Goal: Information Seeking & Learning: Learn about a topic

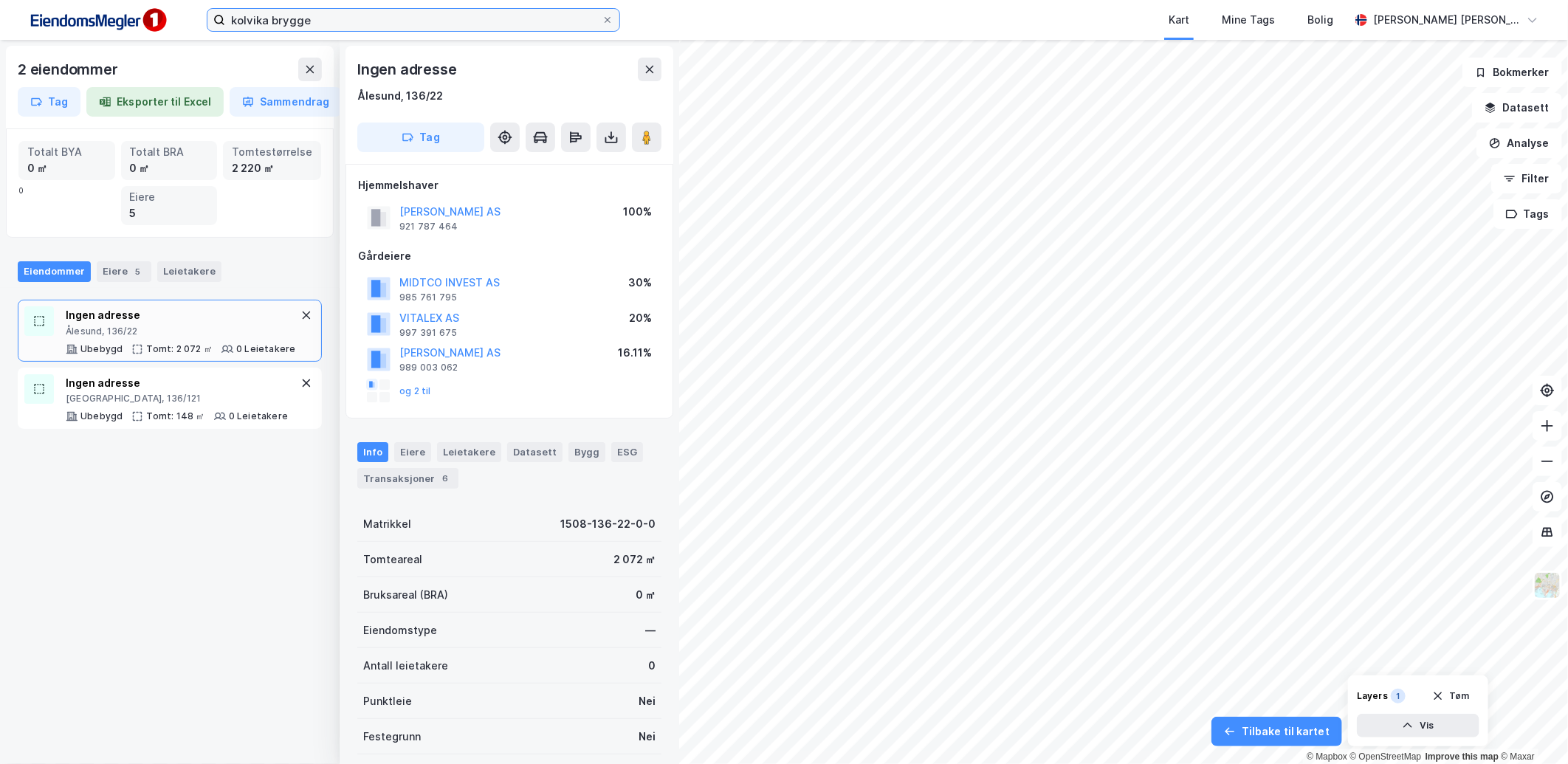
scroll to position [82, 0]
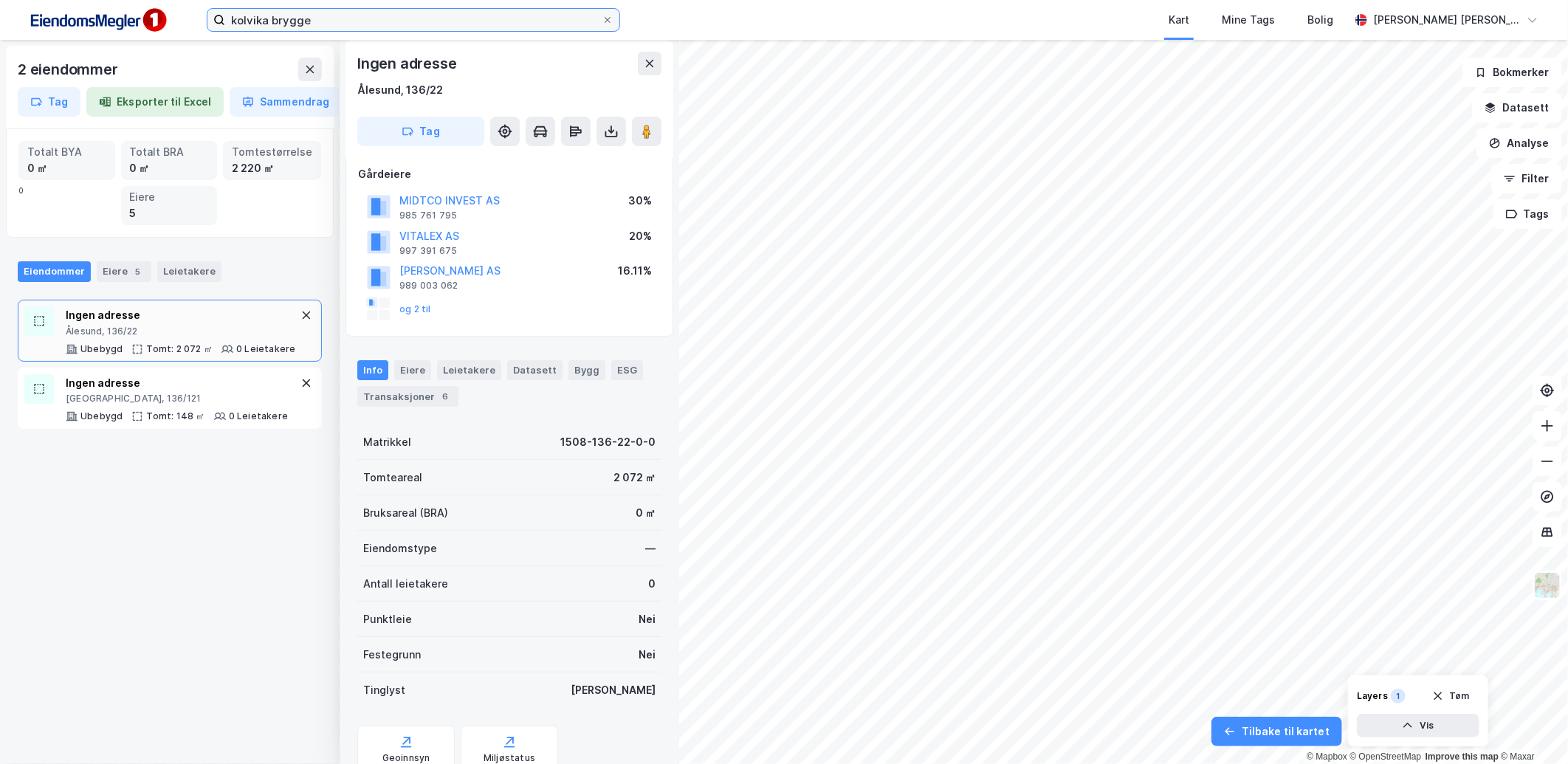
click at [387, 23] on input "kolvika brygge" at bounding box center [414, 20] width 377 height 22
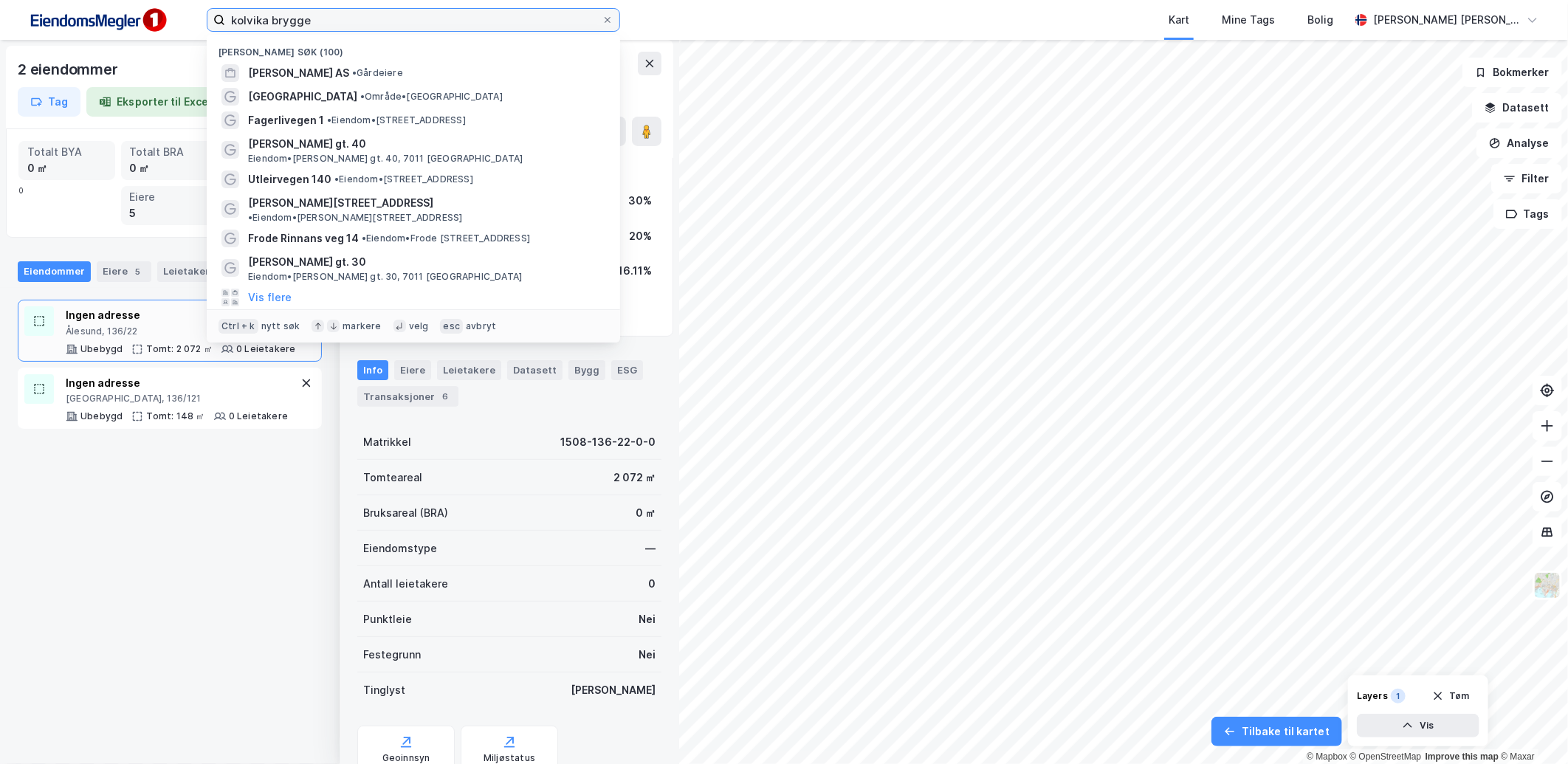
click at [387, 23] on input "kolvika brygge" at bounding box center [414, 20] width 377 height 22
click at [1501, 111] on button "Datasett" at bounding box center [1517, 107] width 90 height 30
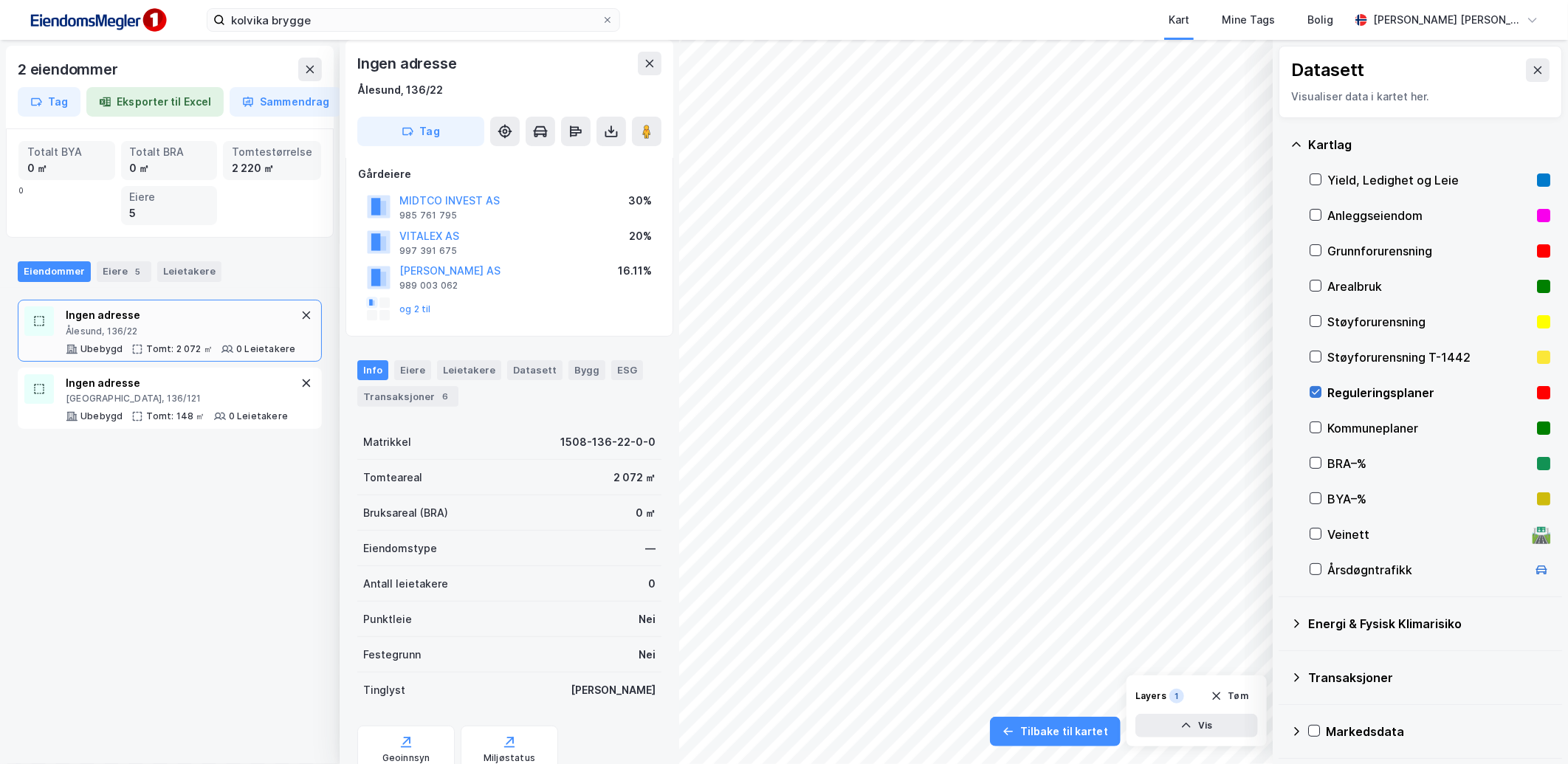
click at [1319, 394] on icon at bounding box center [1315, 392] width 10 height 10
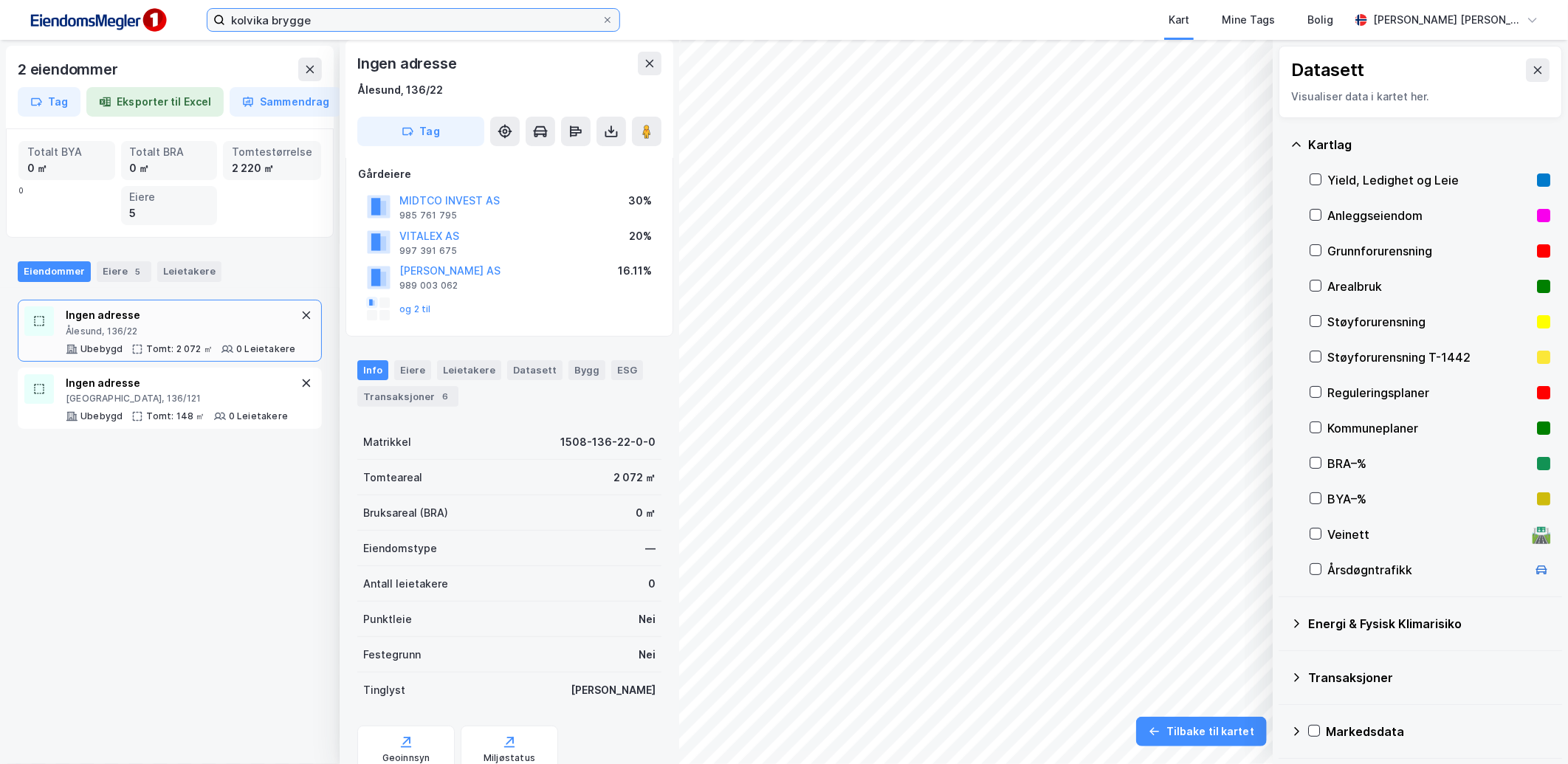
click at [293, 26] on input "kolvika brygge" at bounding box center [414, 20] width 377 height 22
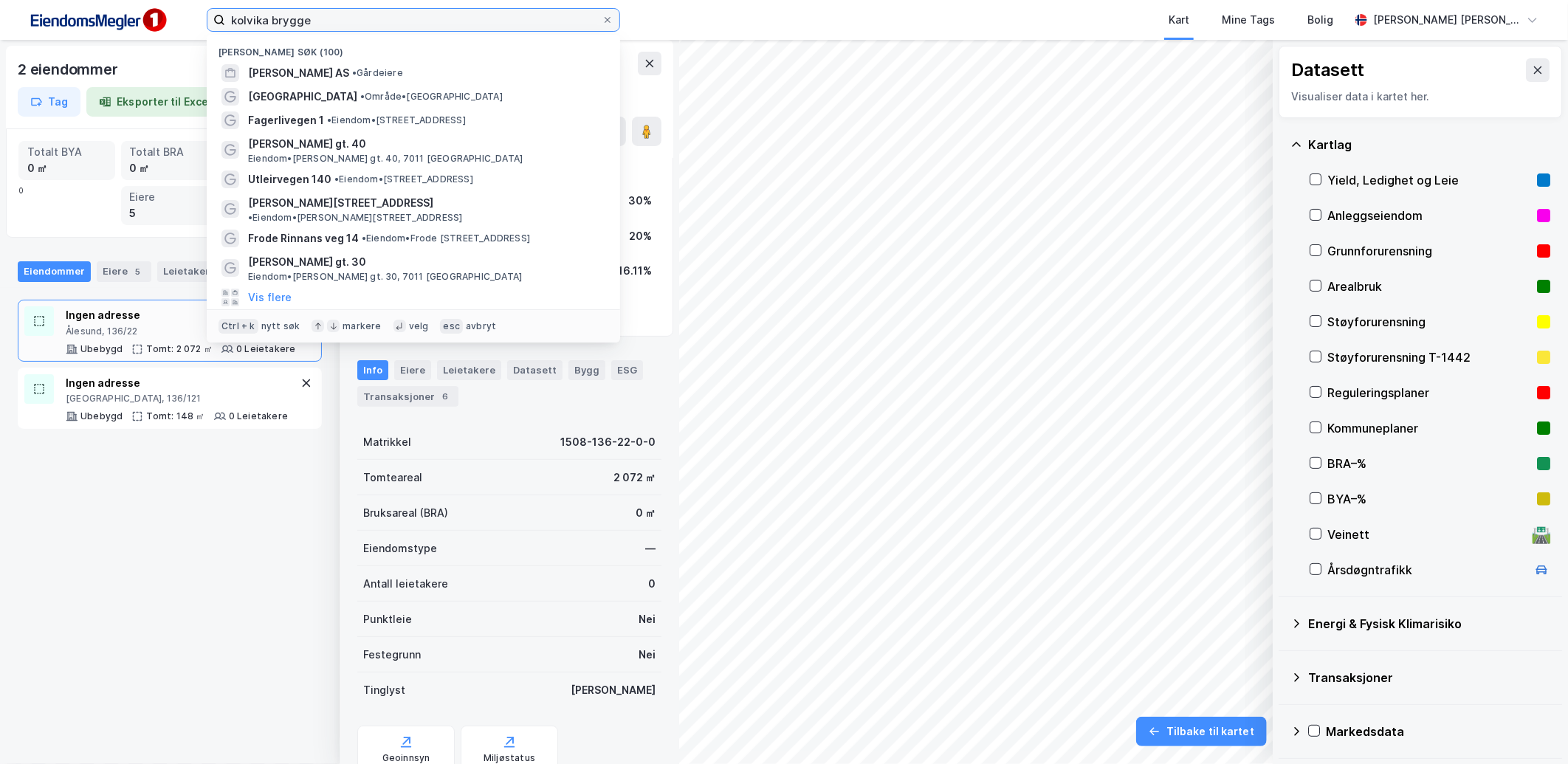
click at [293, 26] on input "kolvika brygge" at bounding box center [414, 20] width 377 height 22
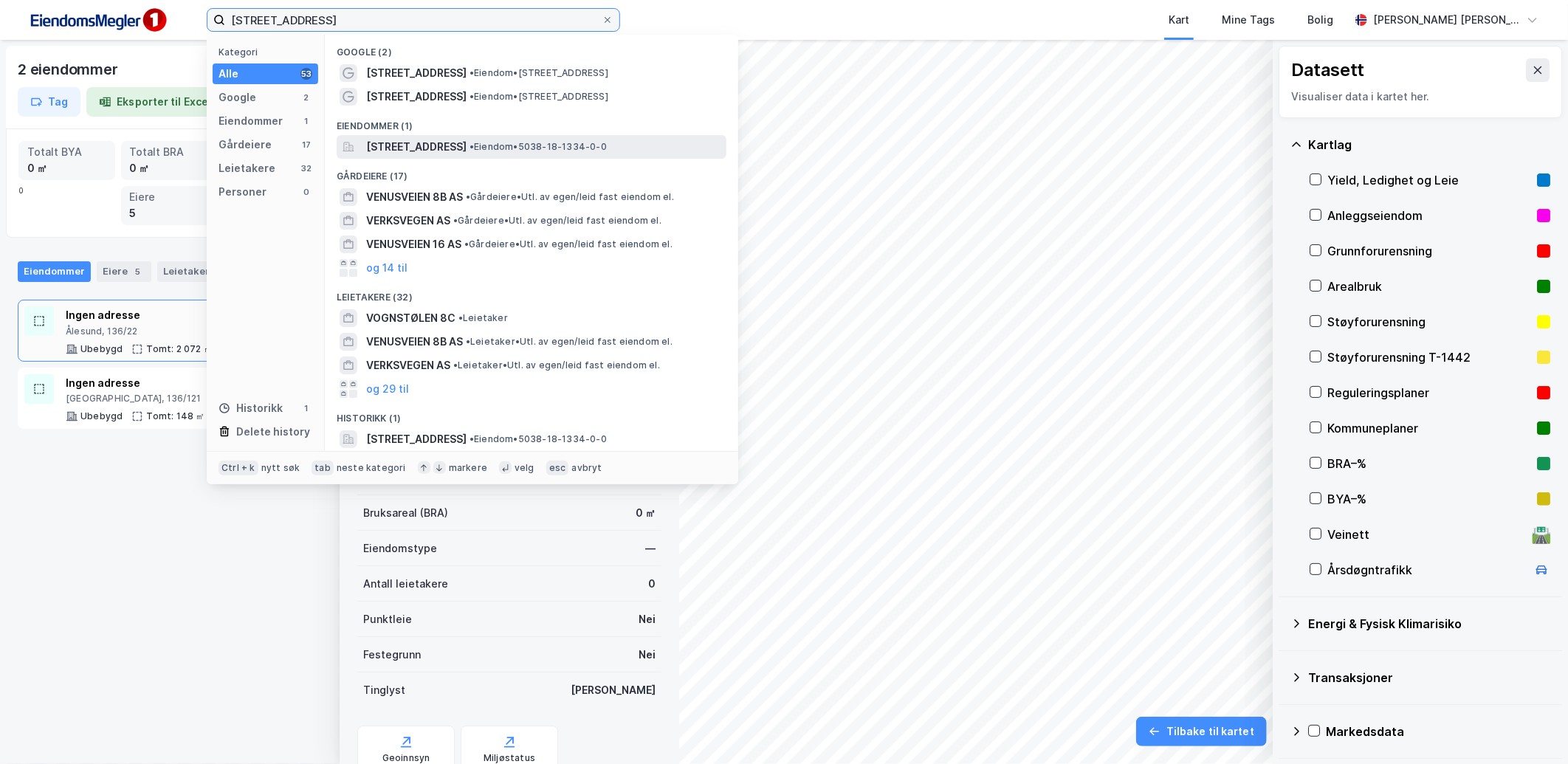
type input "[STREET_ADDRESS]"
click at [447, 136] on div "[STREET_ADDRESS] • Eiendom • 5038-18-1334-0-0" at bounding box center [531, 147] width 390 height 23
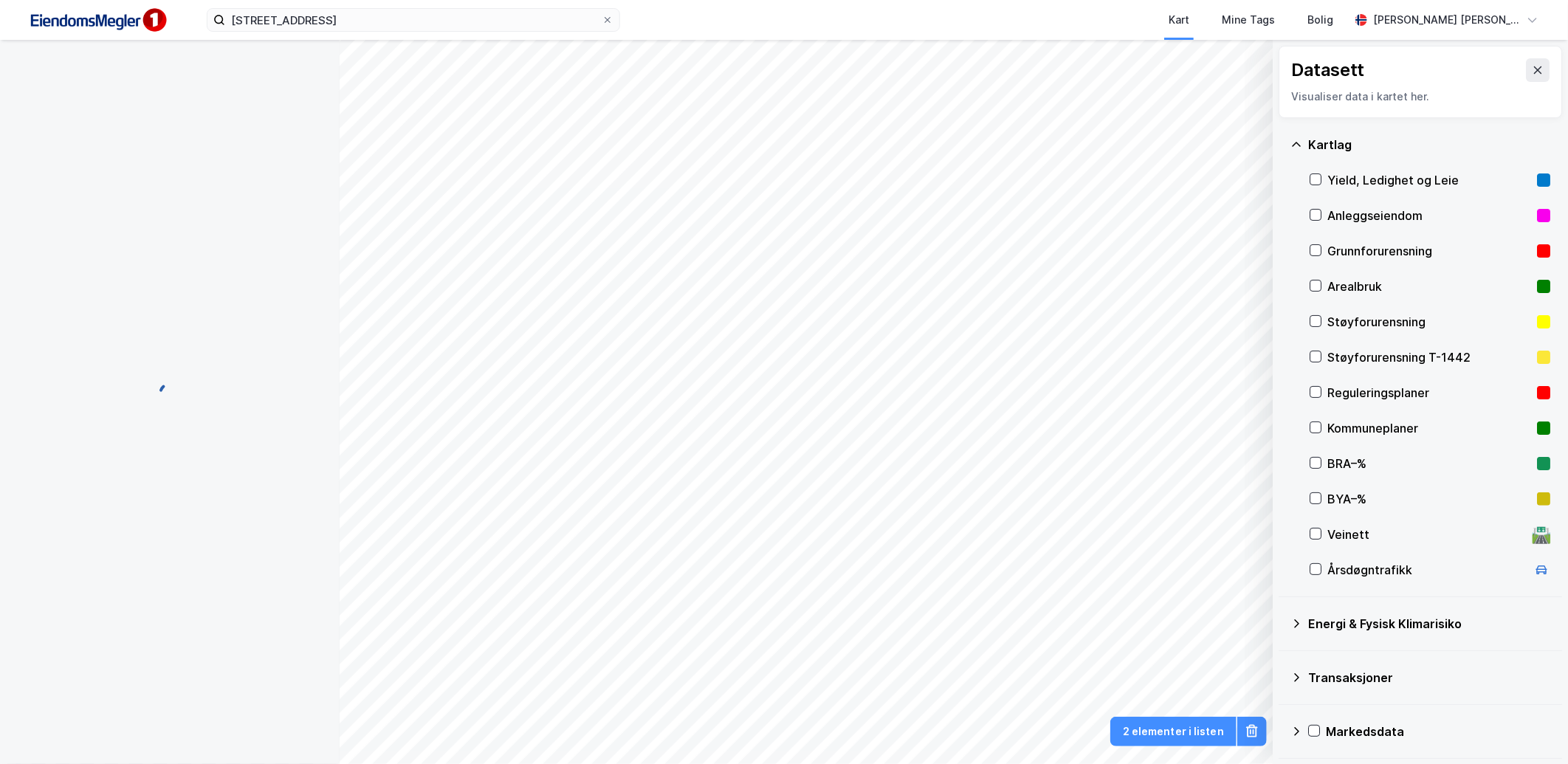
scroll to position [75, 0]
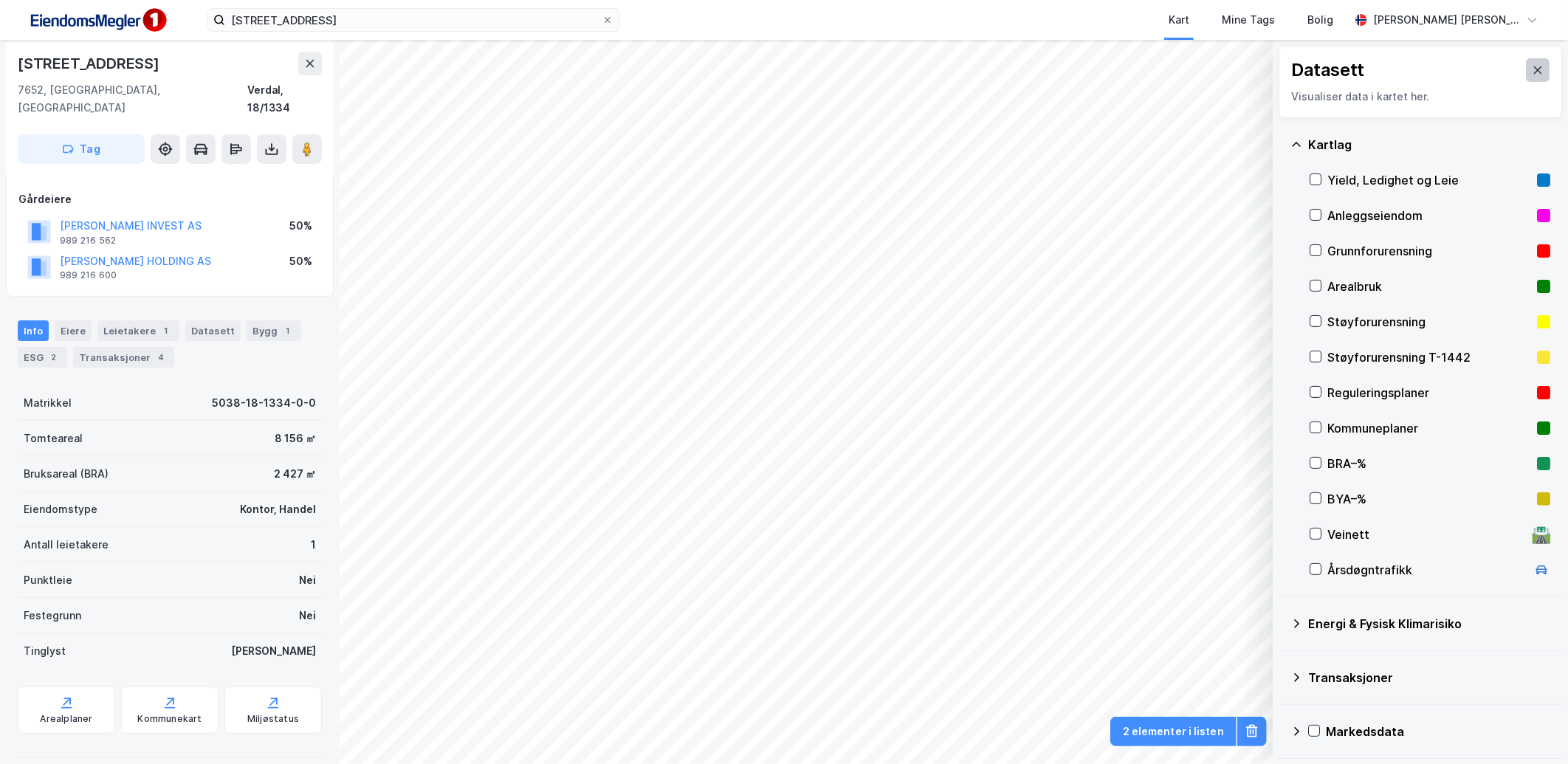
click at [1536, 75] on button at bounding box center [1538, 70] width 23 height 23
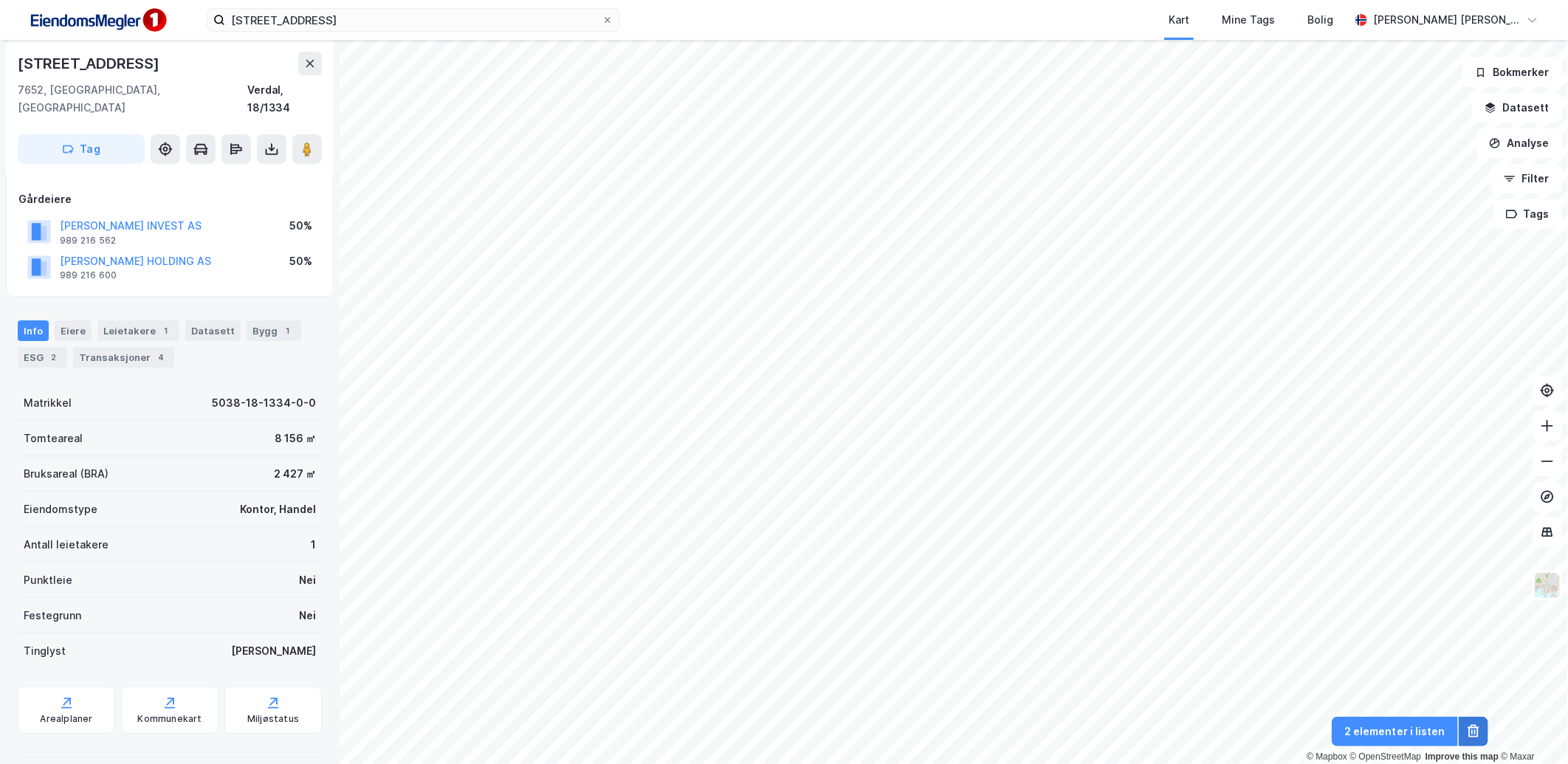
click at [1467, 734] on icon at bounding box center [1473, 732] width 14 height 14
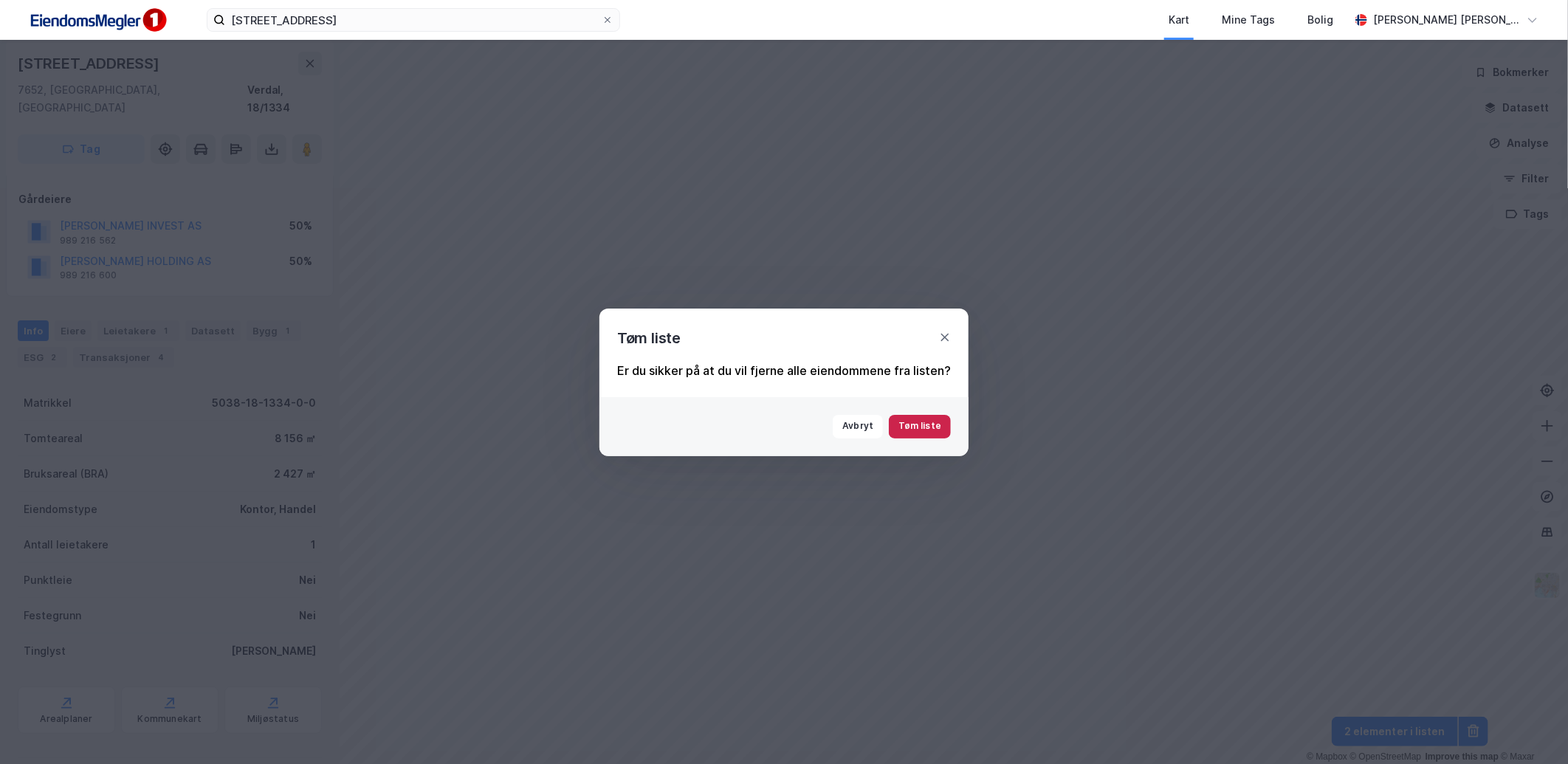
click at [915, 426] on button "Tøm liste" at bounding box center [919, 426] width 62 height 23
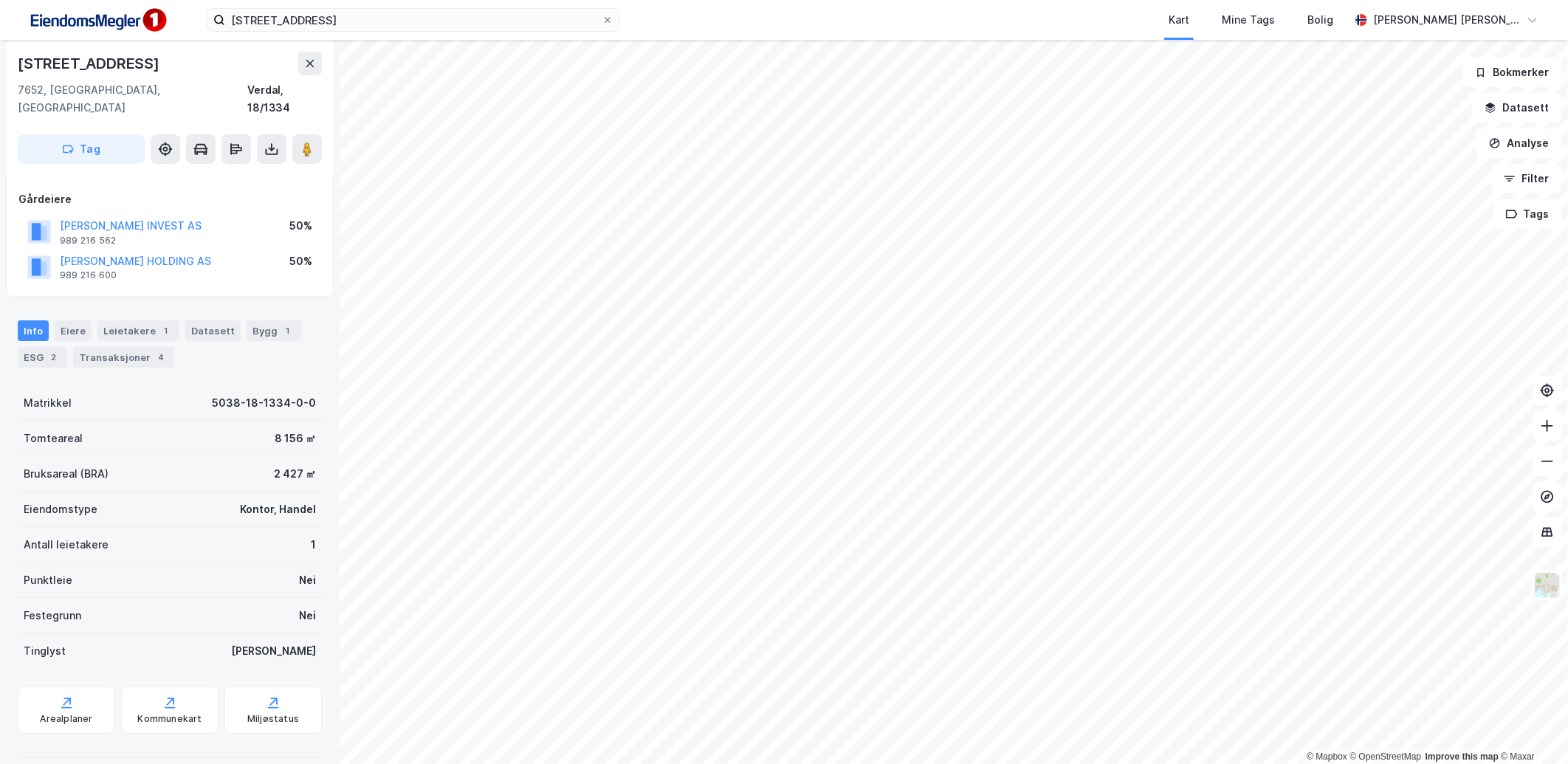
click at [890, 0] on html "venusvegen 8c Kart Mine Tags [PERSON_NAME] [PERSON_NAME] [PERSON_NAME] © Mapbox…" at bounding box center [784, 382] width 1568 height 764
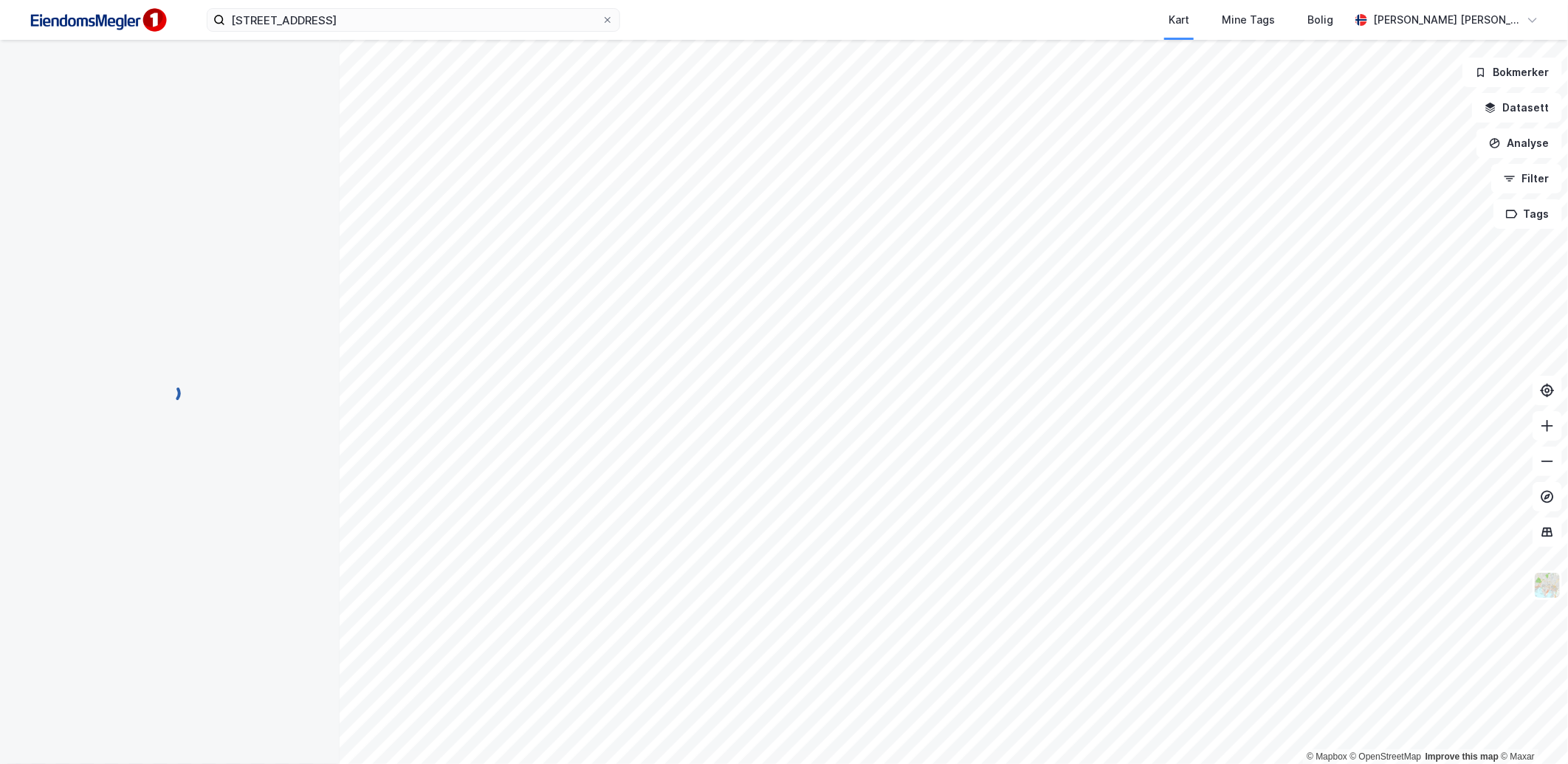
scroll to position [75, 0]
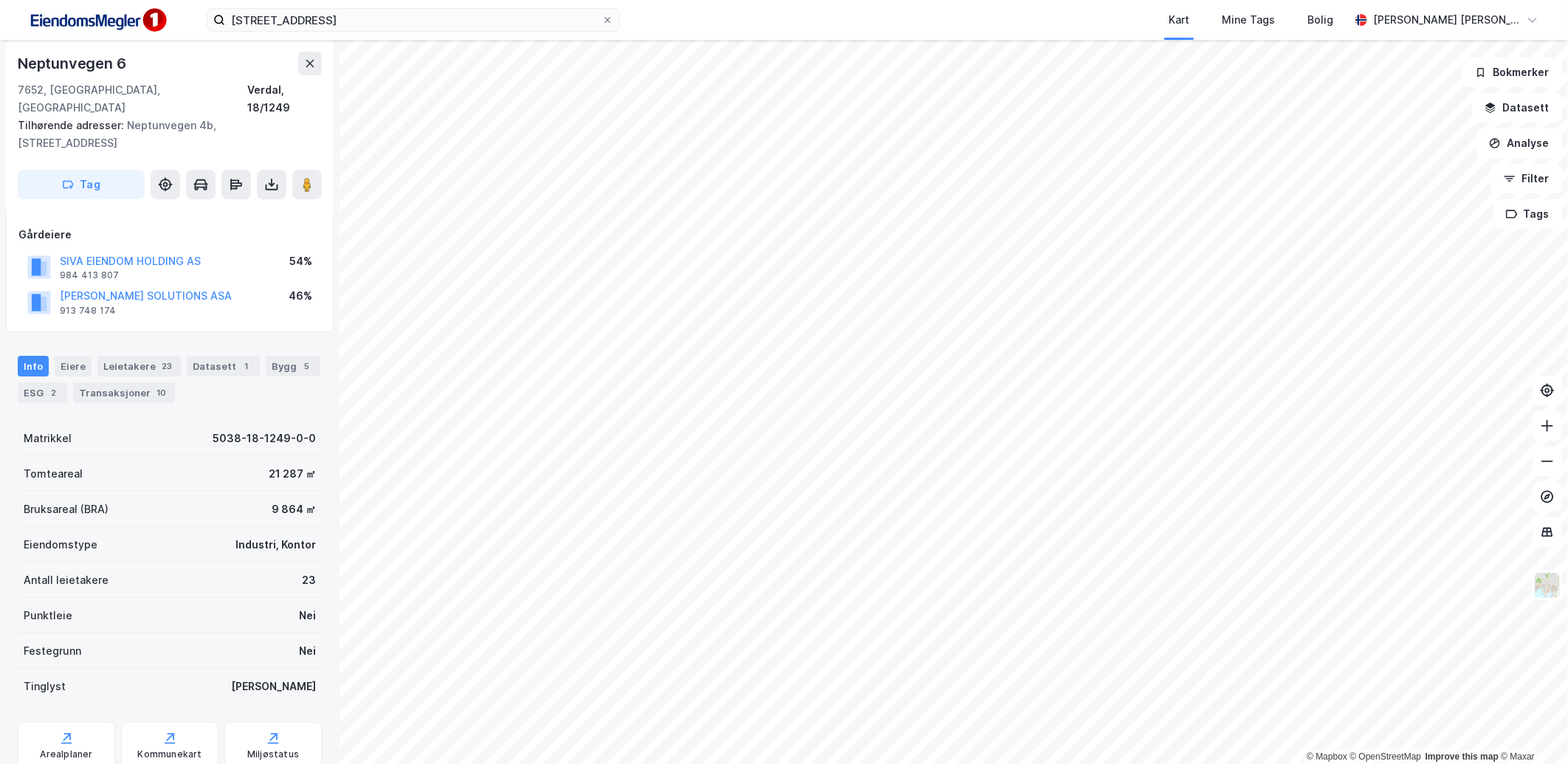
scroll to position [75, 0]
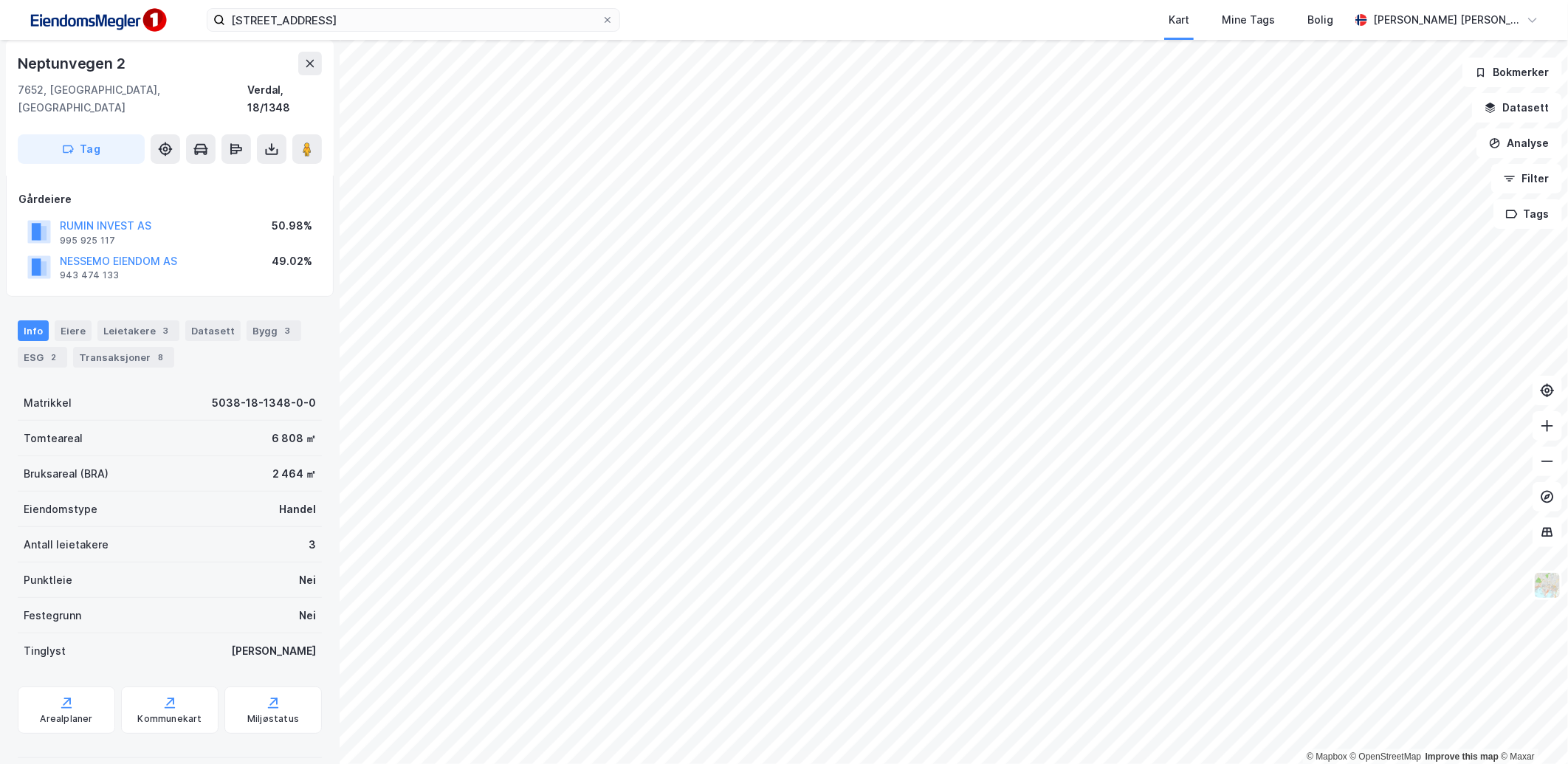
scroll to position [75, 0]
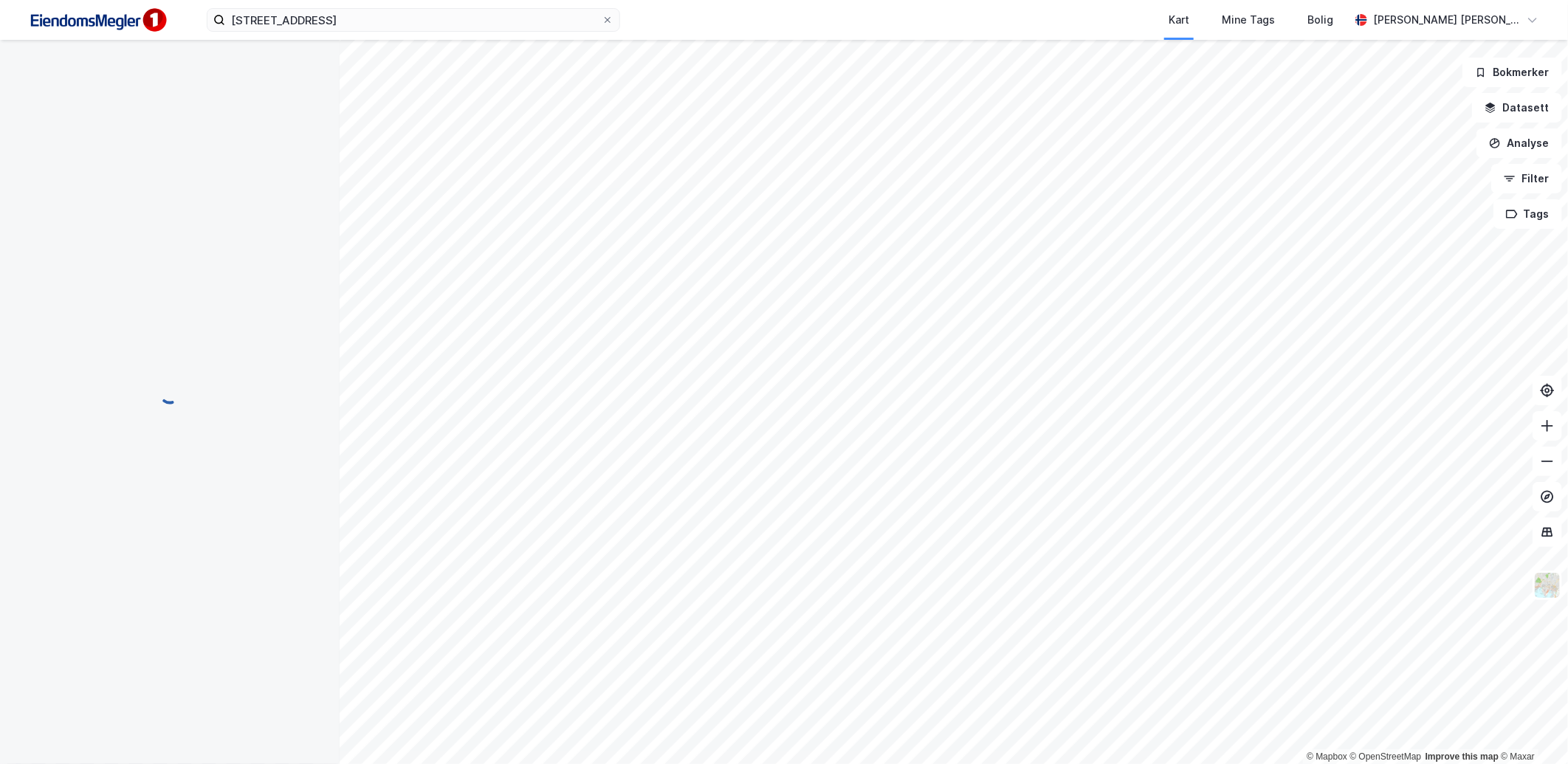
scroll to position [39, 0]
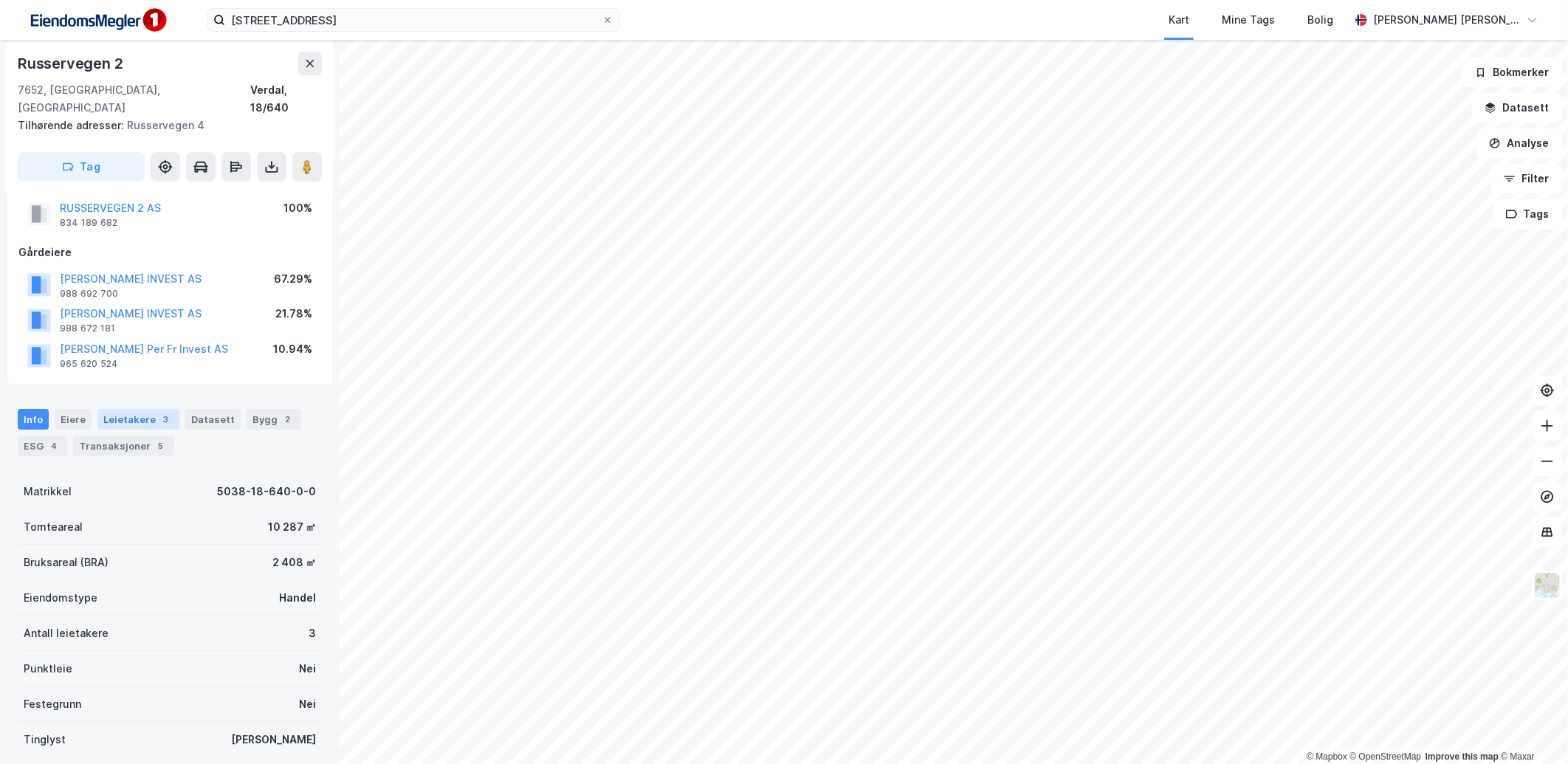
click at [113, 409] on div "Leietakere 3" at bounding box center [139, 419] width 82 height 21
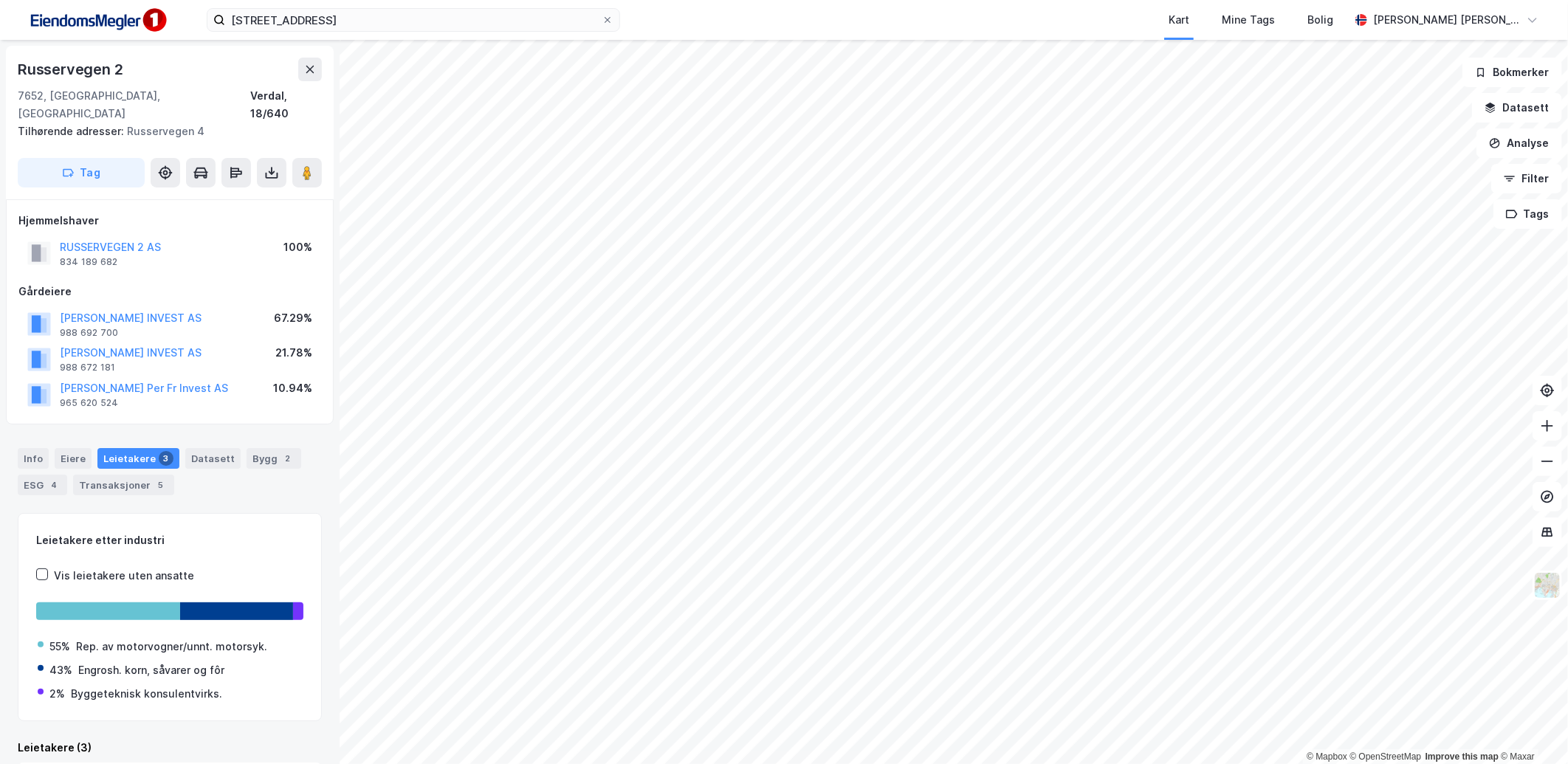
click at [33, 431] on div "Info Eiere Leietakere 3 Datasett Bygg 2 ESG 4 Transaksjoner 5" at bounding box center [170, 466] width 340 height 71
click at [32, 448] on div "Info" at bounding box center [33, 459] width 31 height 21
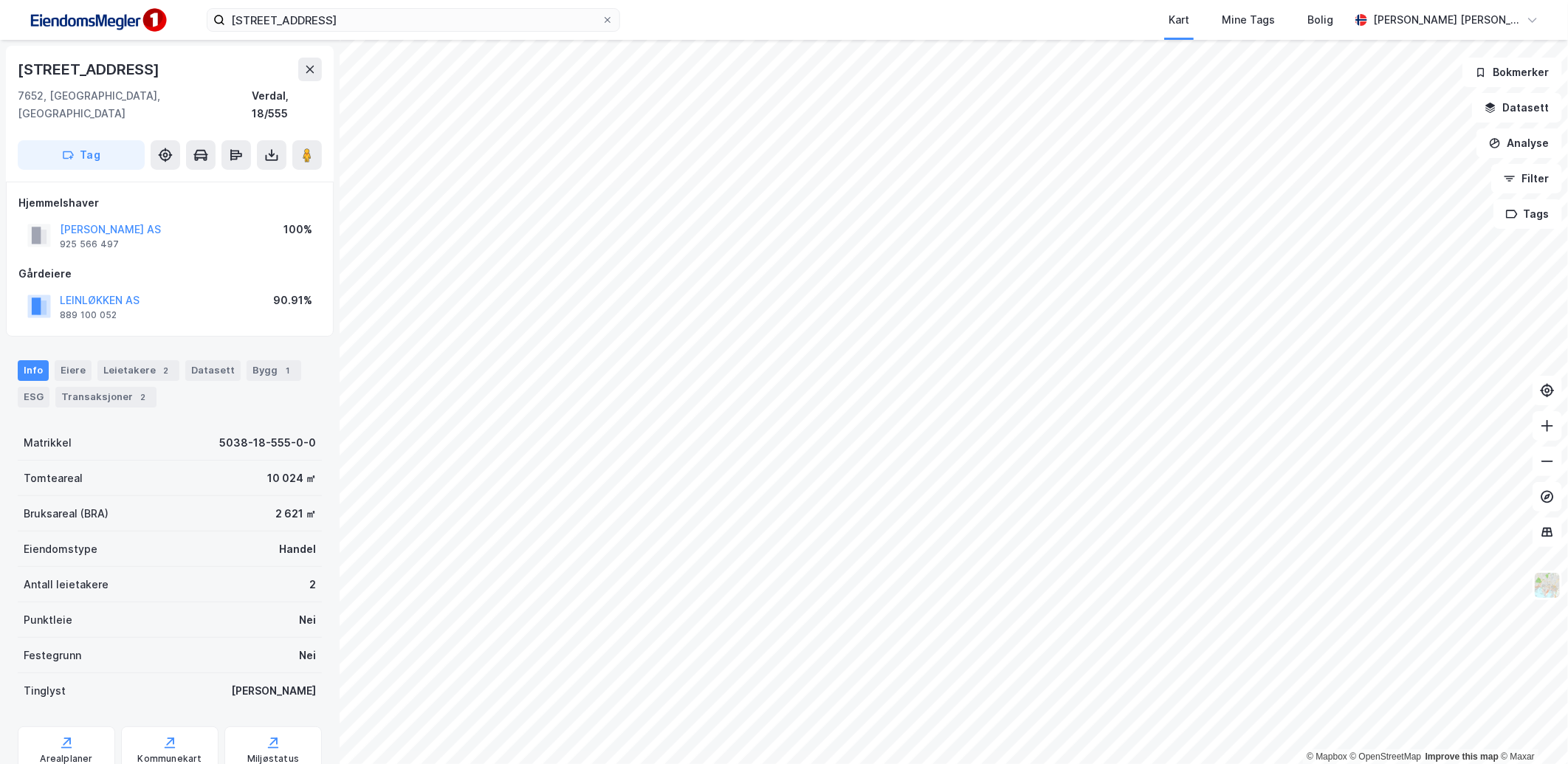
scroll to position [1, 0]
click at [79, 360] on div "Eiere" at bounding box center [73, 370] width 37 height 21
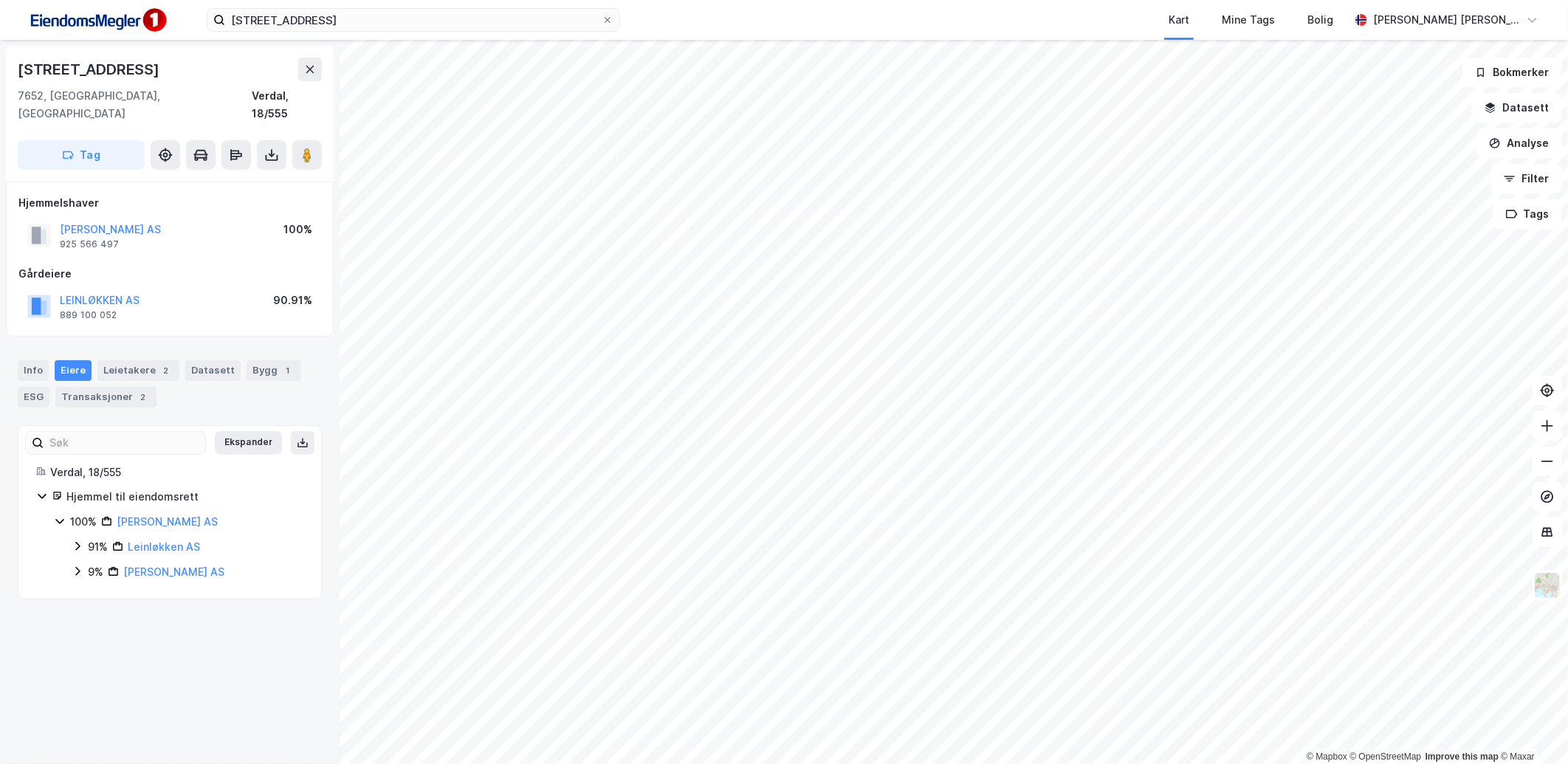
click at [79, 540] on icon at bounding box center [77, 546] width 12 height 12
click at [79, 566] on icon at bounding box center [77, 572] width 12 height 12
click at [82, 538] on div "91% Leinløkken AS" at bounding box center [187, 547] width 232 height 18
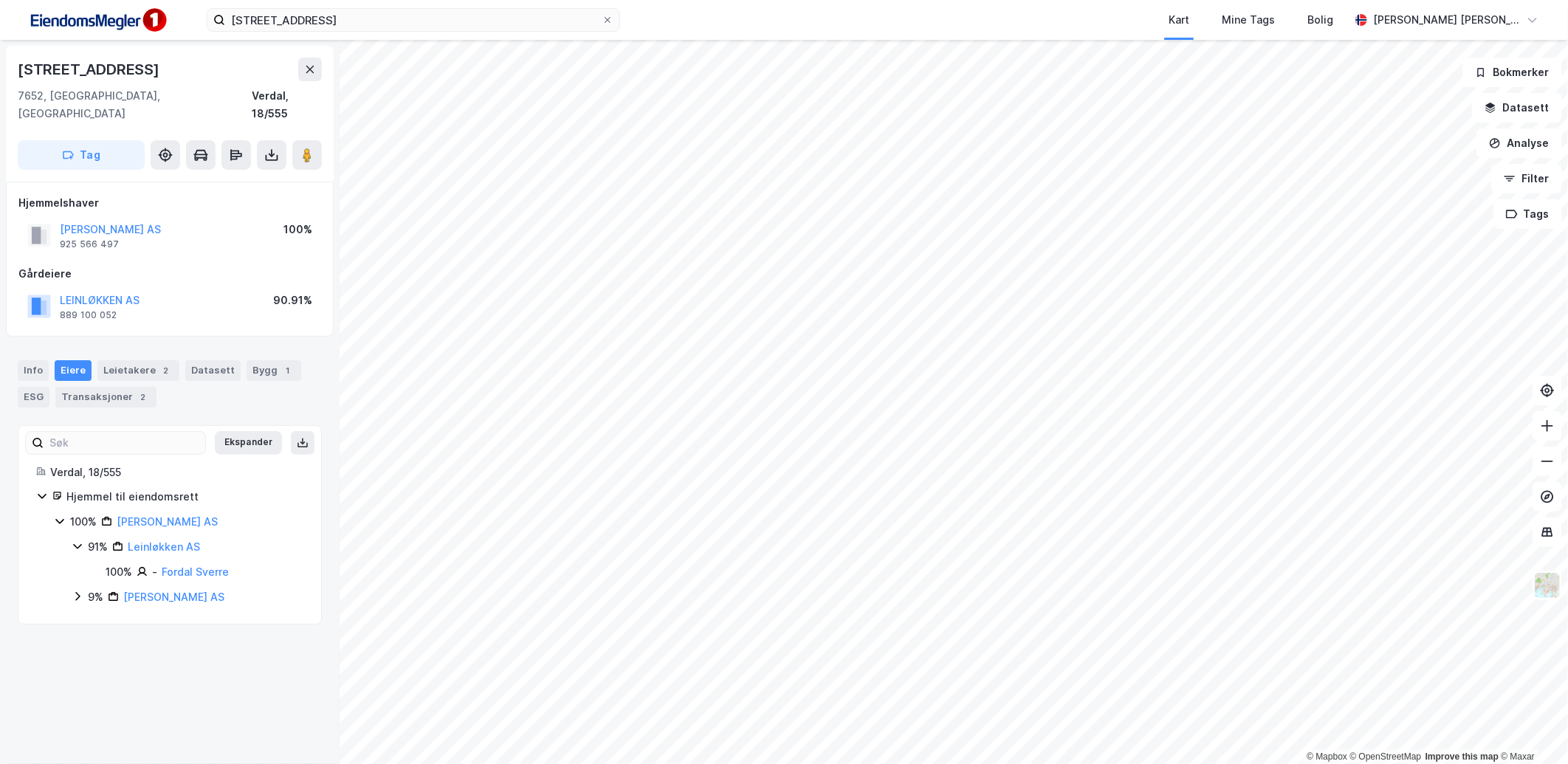
click at [82, 540] on icon at bounding box center [77, 546] width 12 height 12
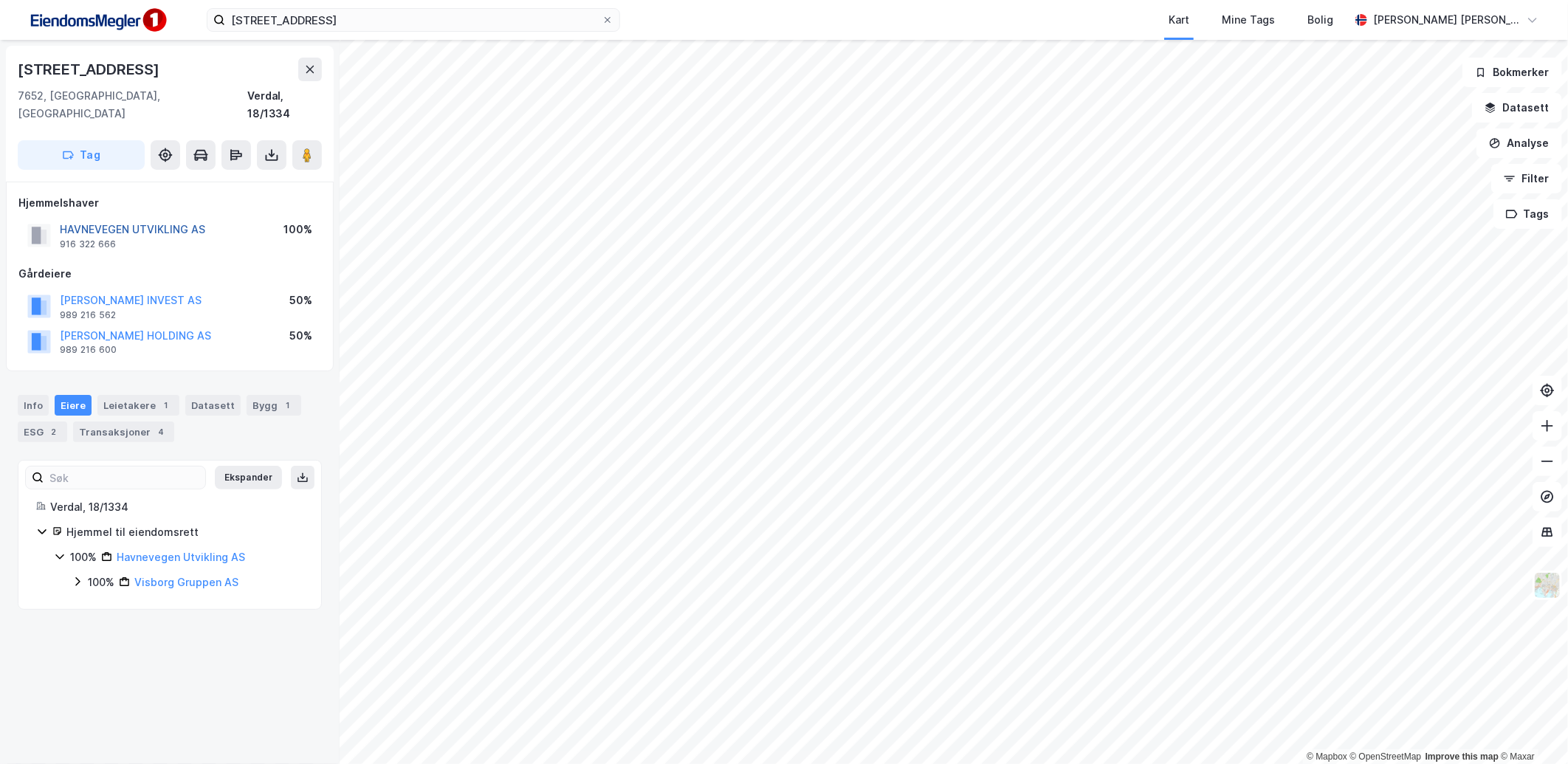
click at [0, 0] on button "HAVNEVEGEN UTVIKLING AS" at bounding box center [0, 0] width 0 height 0
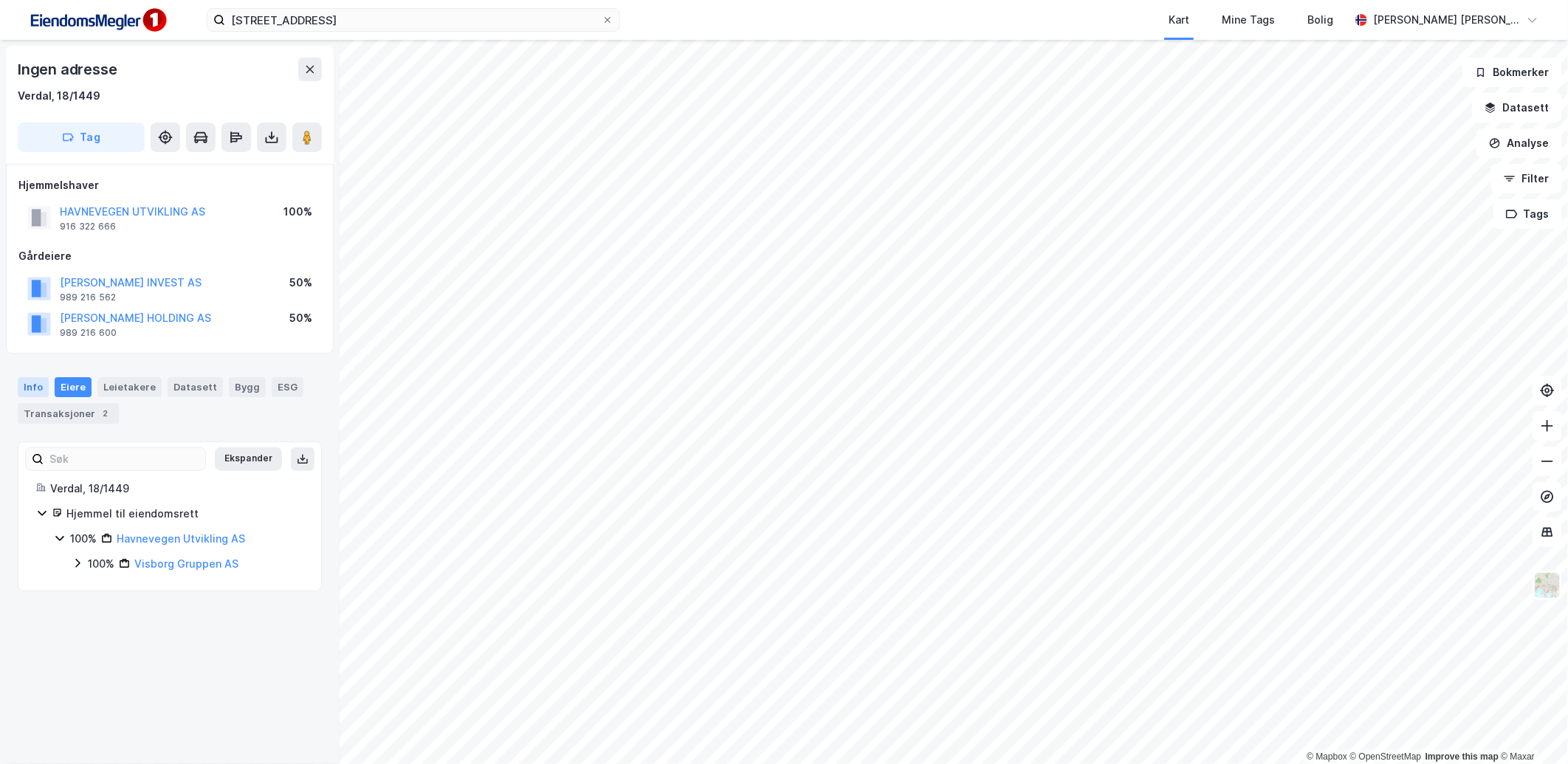
click at [19, 382] on div "Info" at bounding box center [33, 387] width 31 height 19
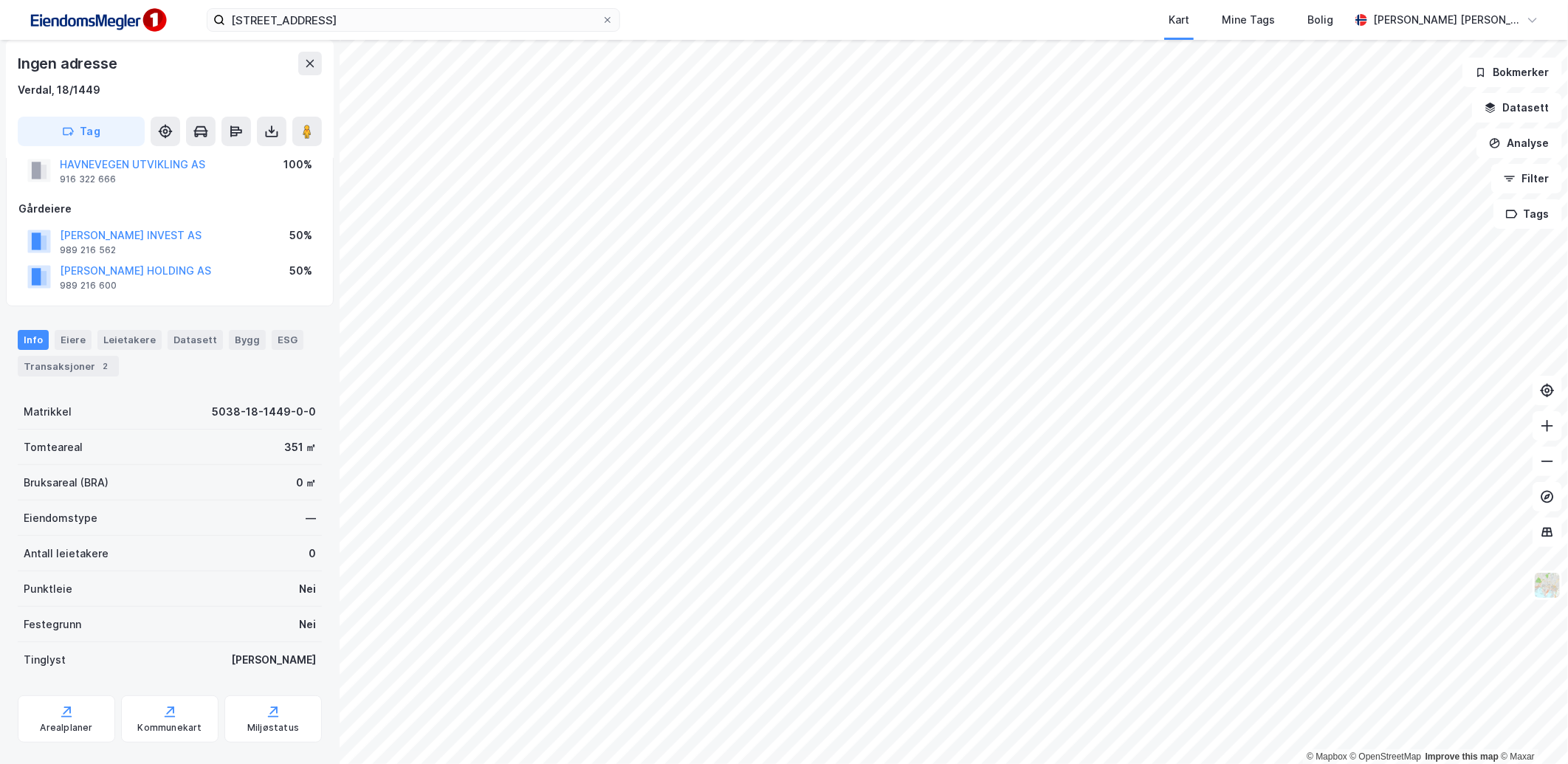
scroll to position [72, 0]
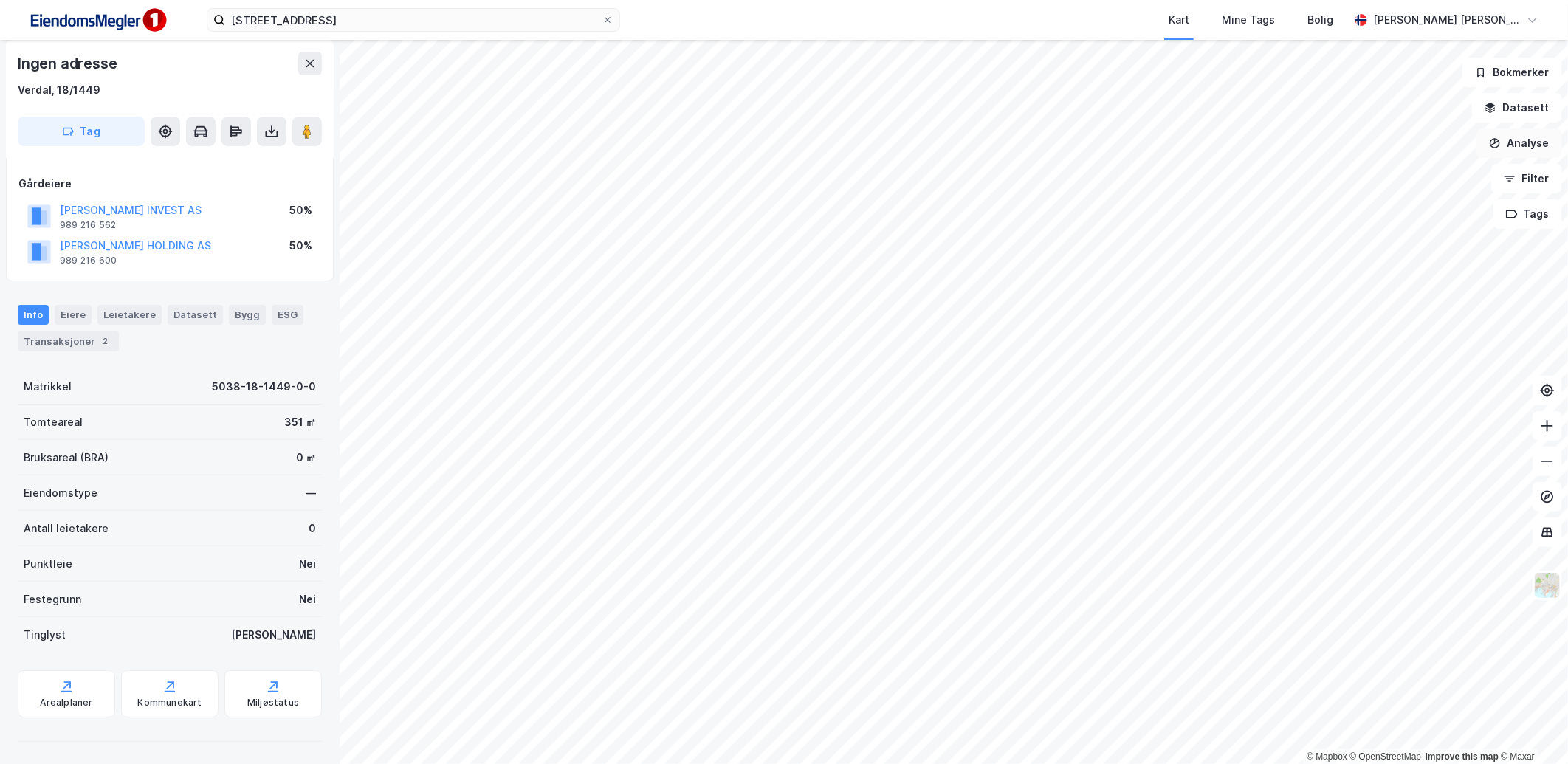
click at [1527, 141] on button "Analyse" at bounding box center [1519, 143] width 86 height 30
click at [1376, 164] on div "Tegn område" at bounding box center [1382, 175] width 170 height 24
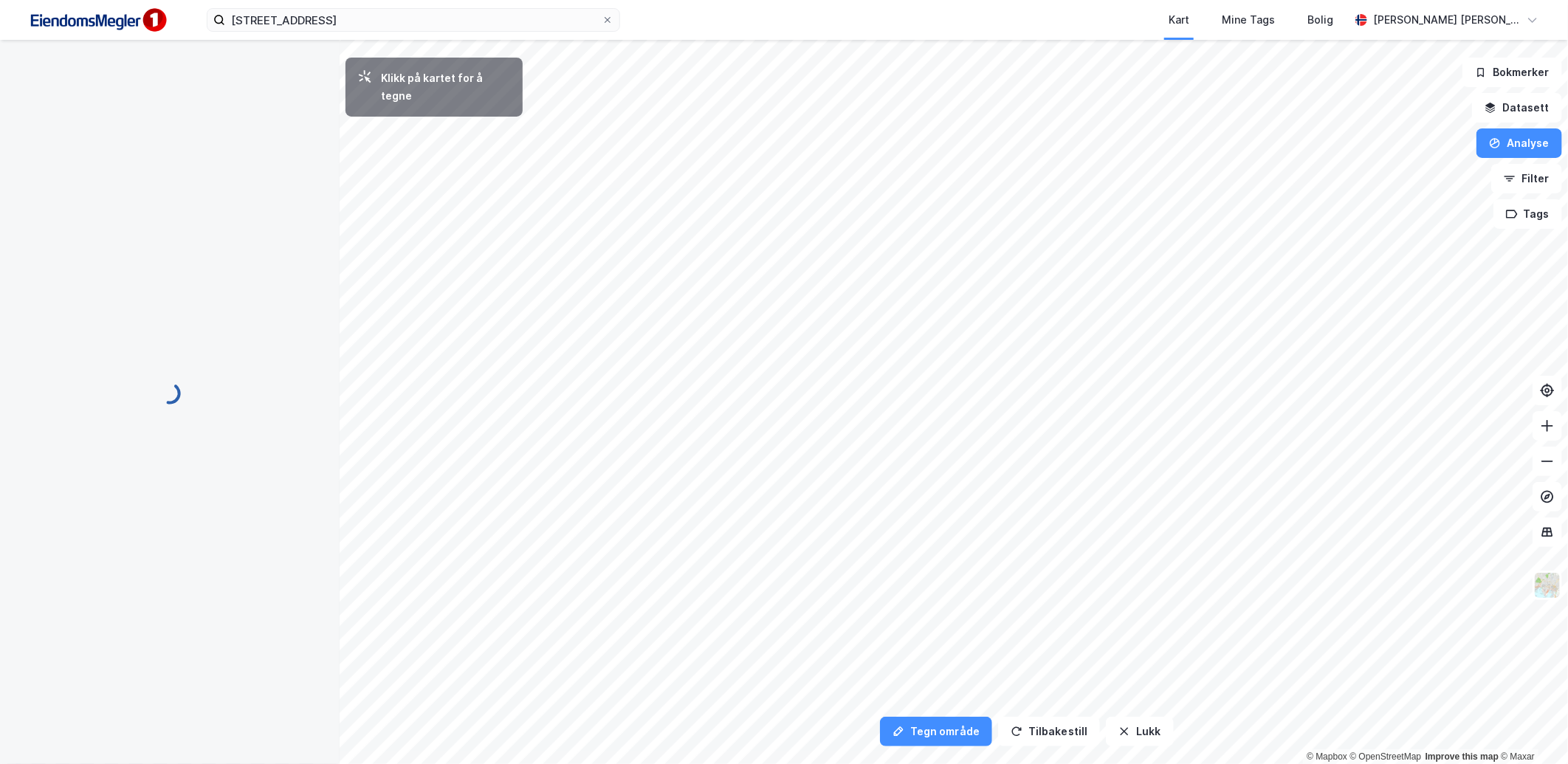
scroll to position [0, 0]
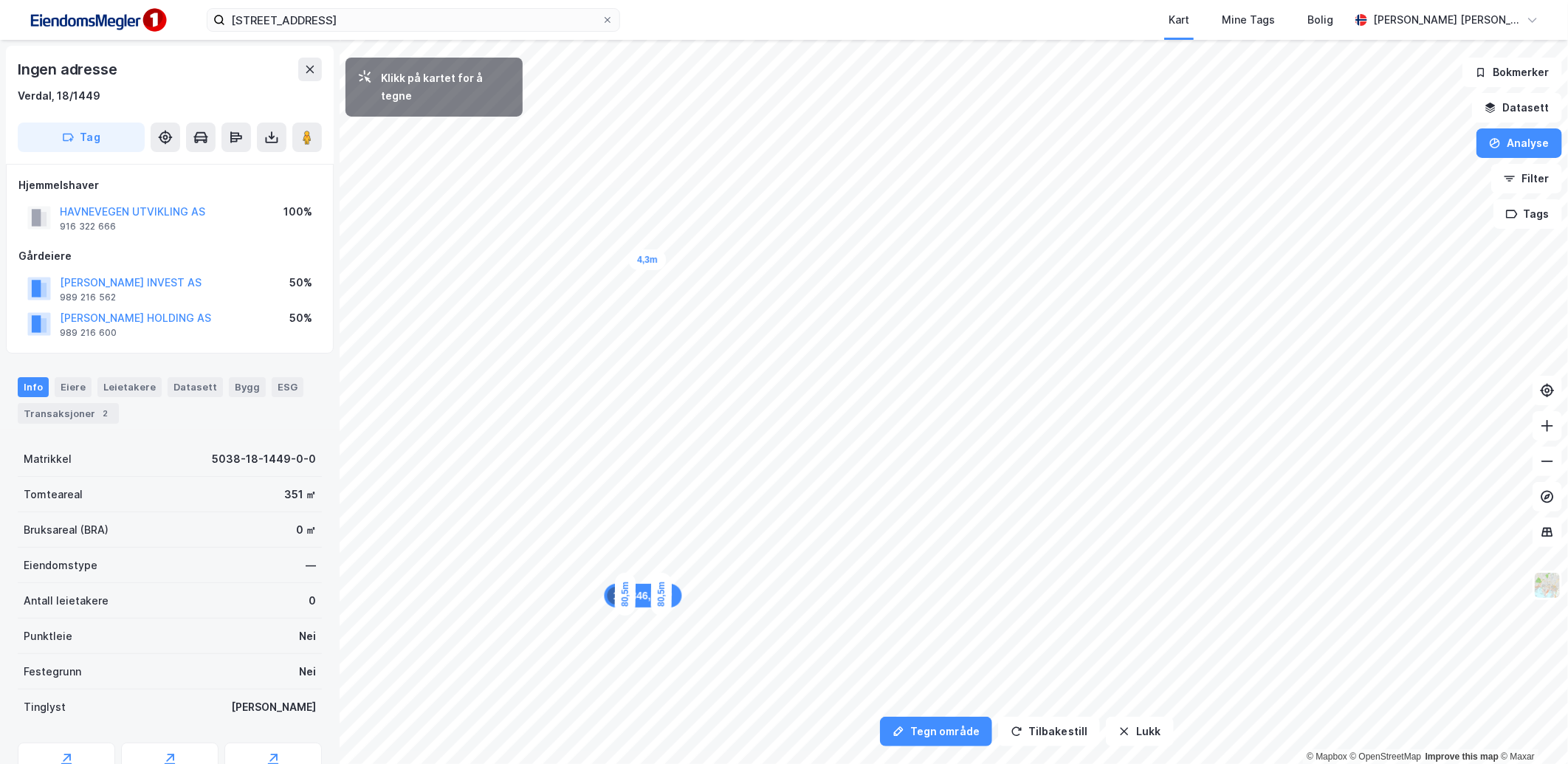
click at [629, 259] on div "4,3m" at bounding box center [647, 260] width 38 height 21
click at [1150, 726] on button "Lukk" at bounding box center [1140, 731] width 67 height 30
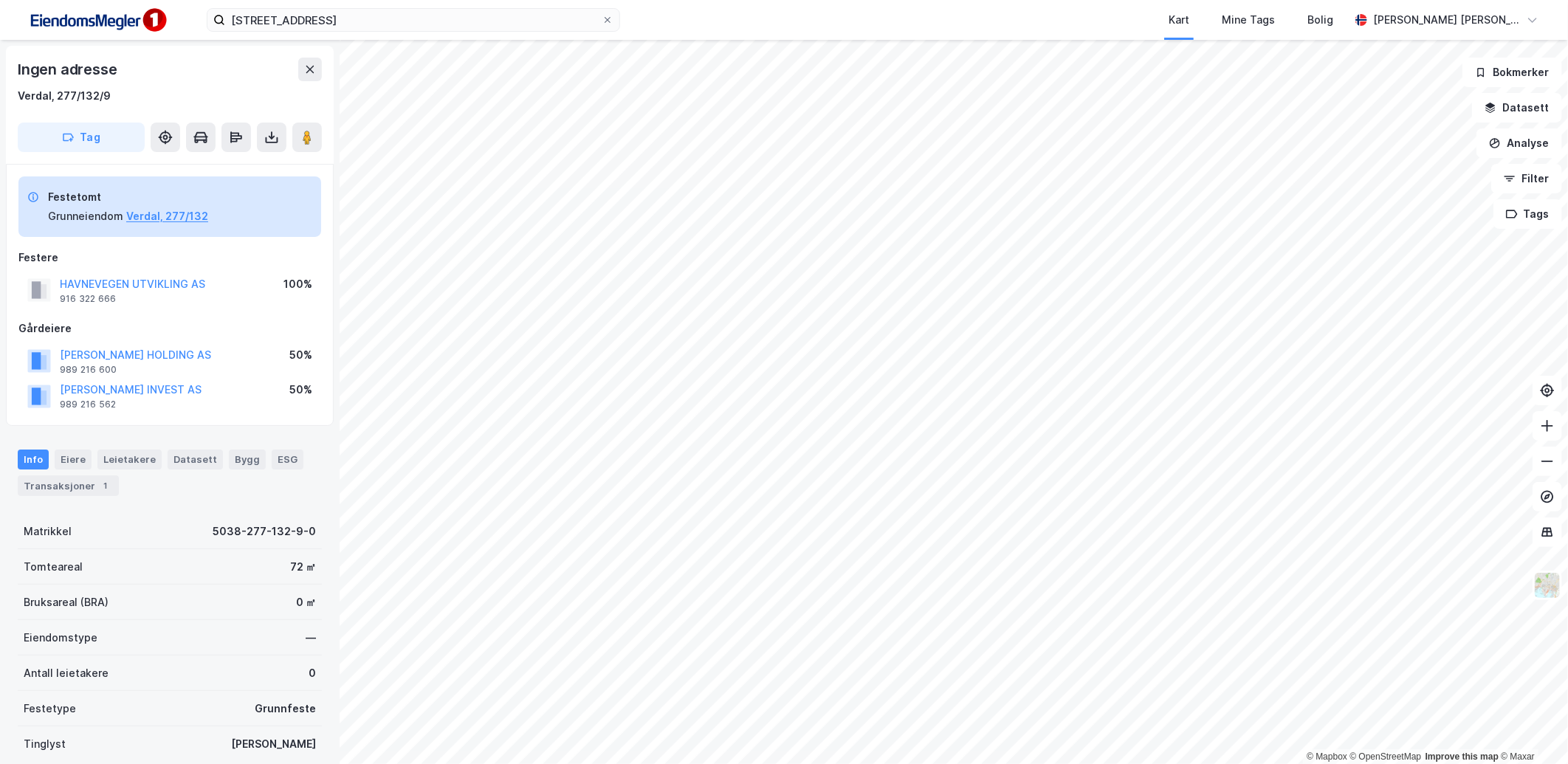
scroll to position [72, 0]
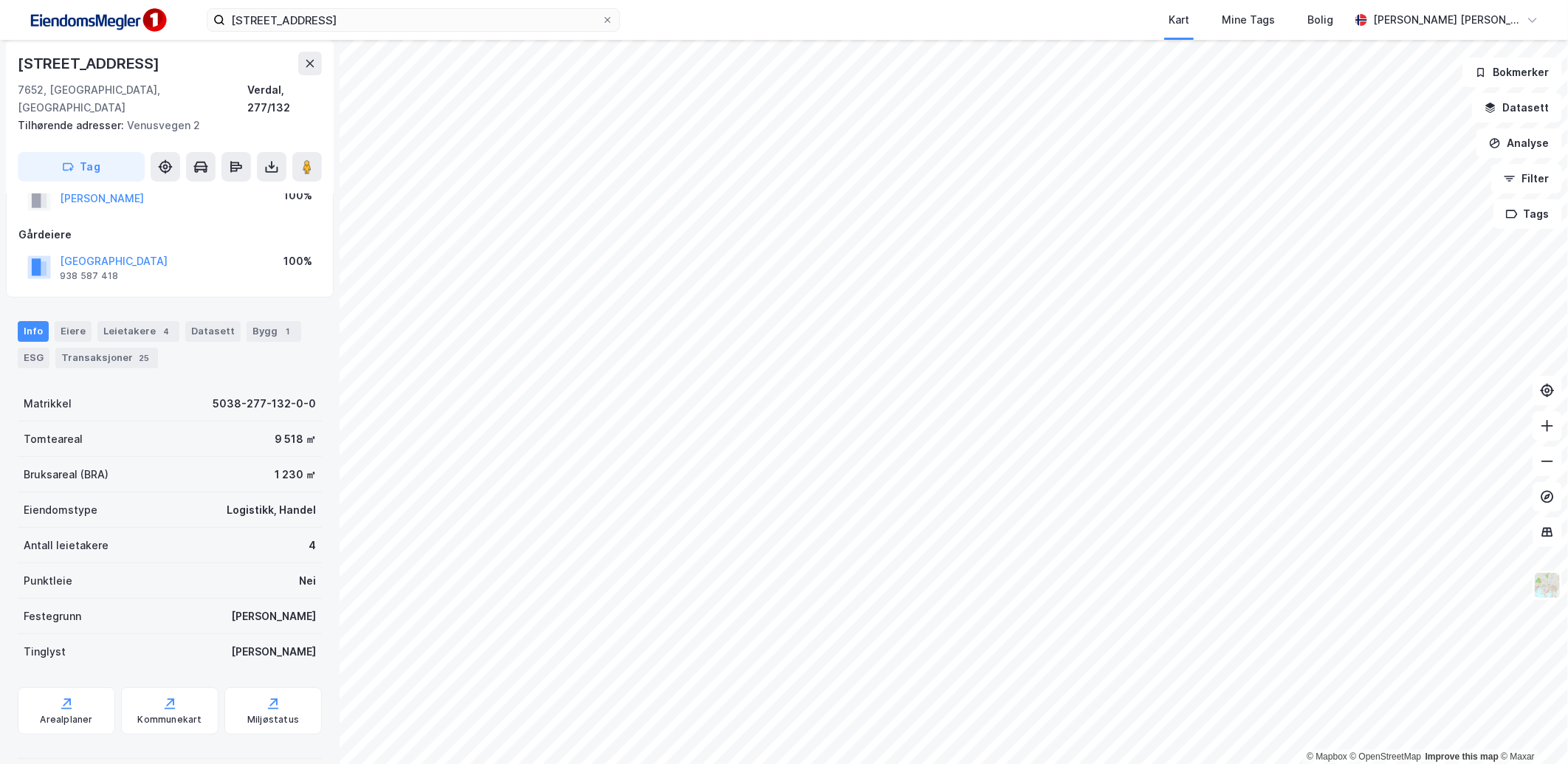
scroll to position [51, 0]
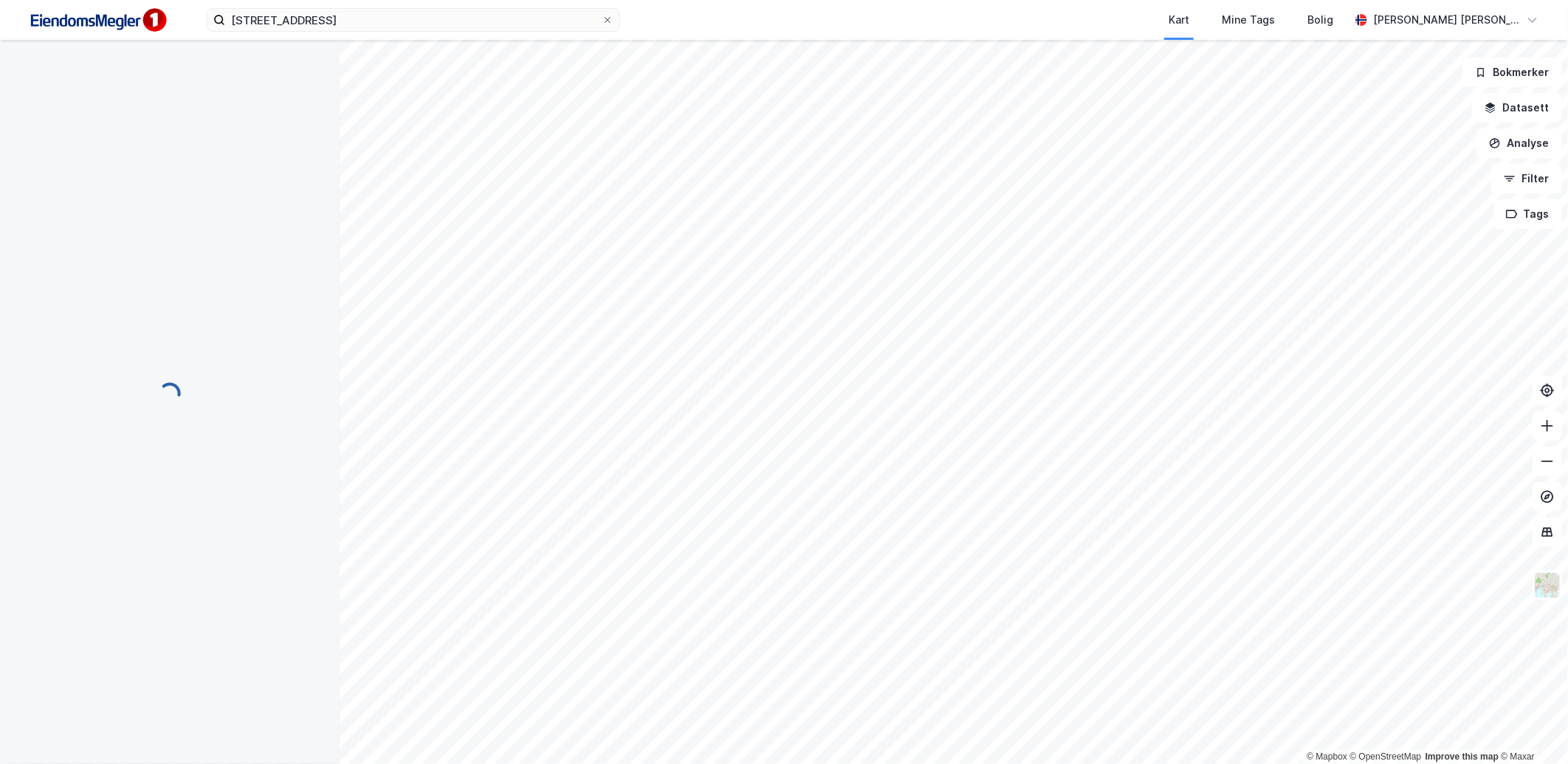
scroll to position [51, 0]
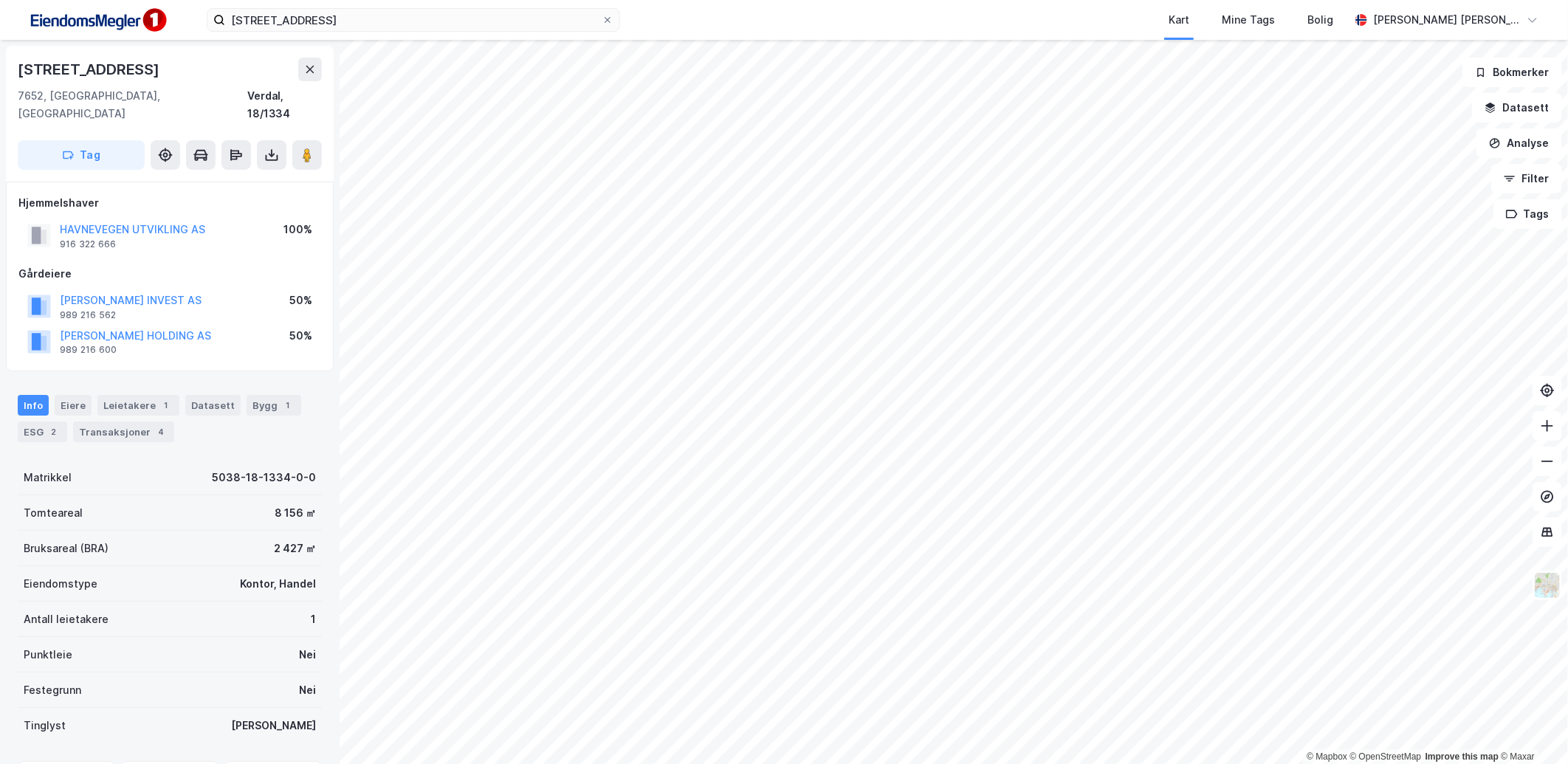
scroll to position [51, 0]
